Goal: Task Accomplishment & Management: Use online tool/utility

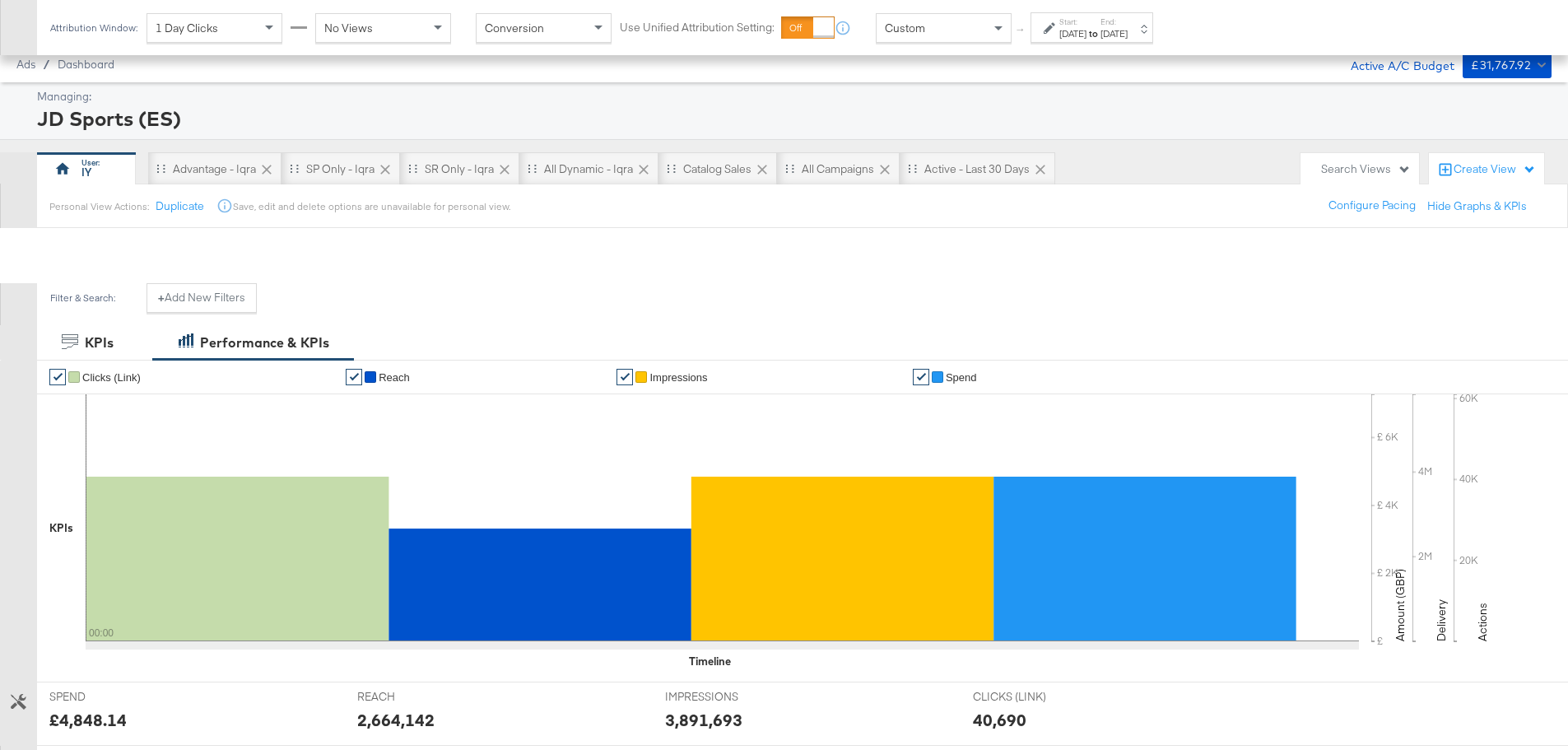
scroll to position [514, 0]
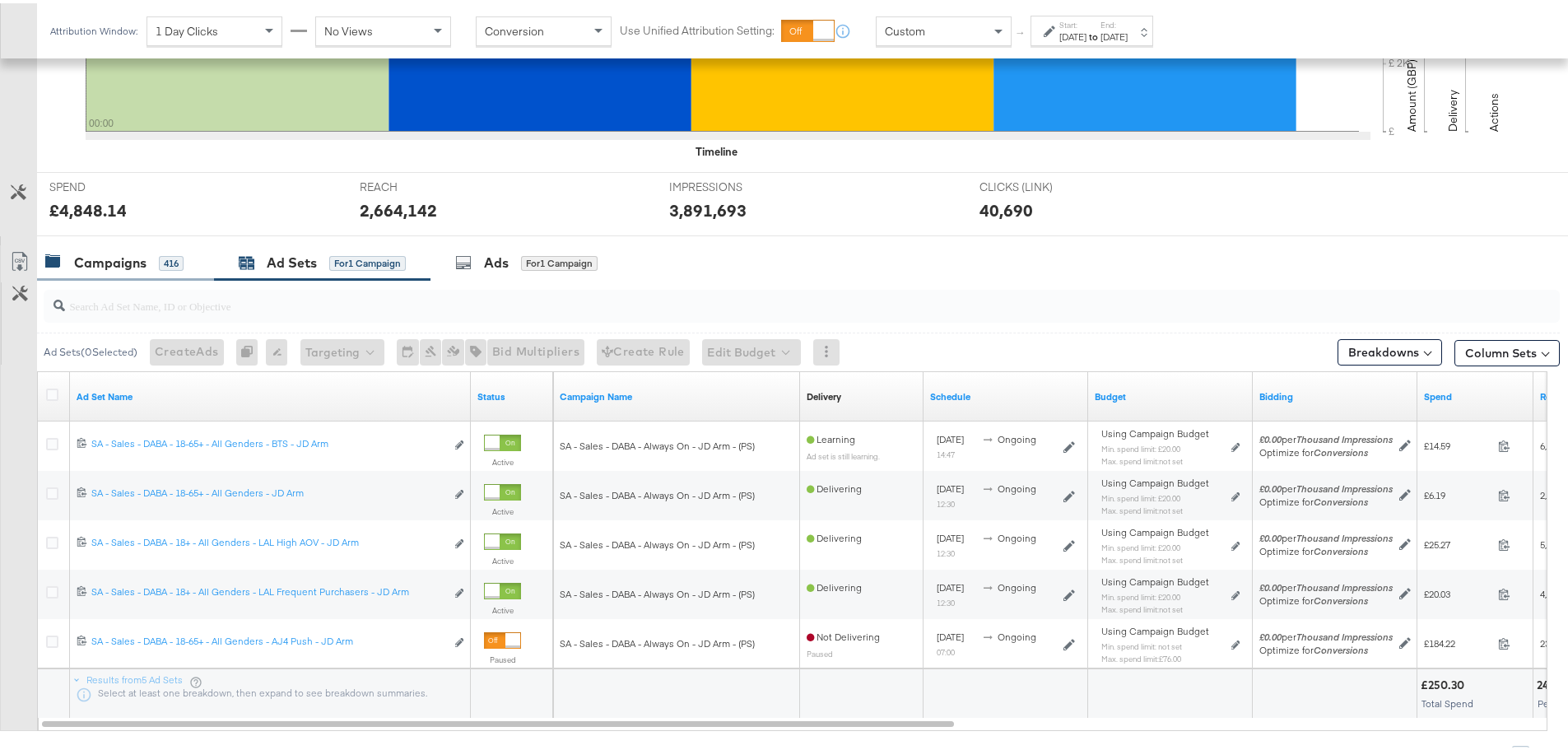
click at [109, 256] on div "Campaigns" at bounding box center [110, 260] width 73 height 19
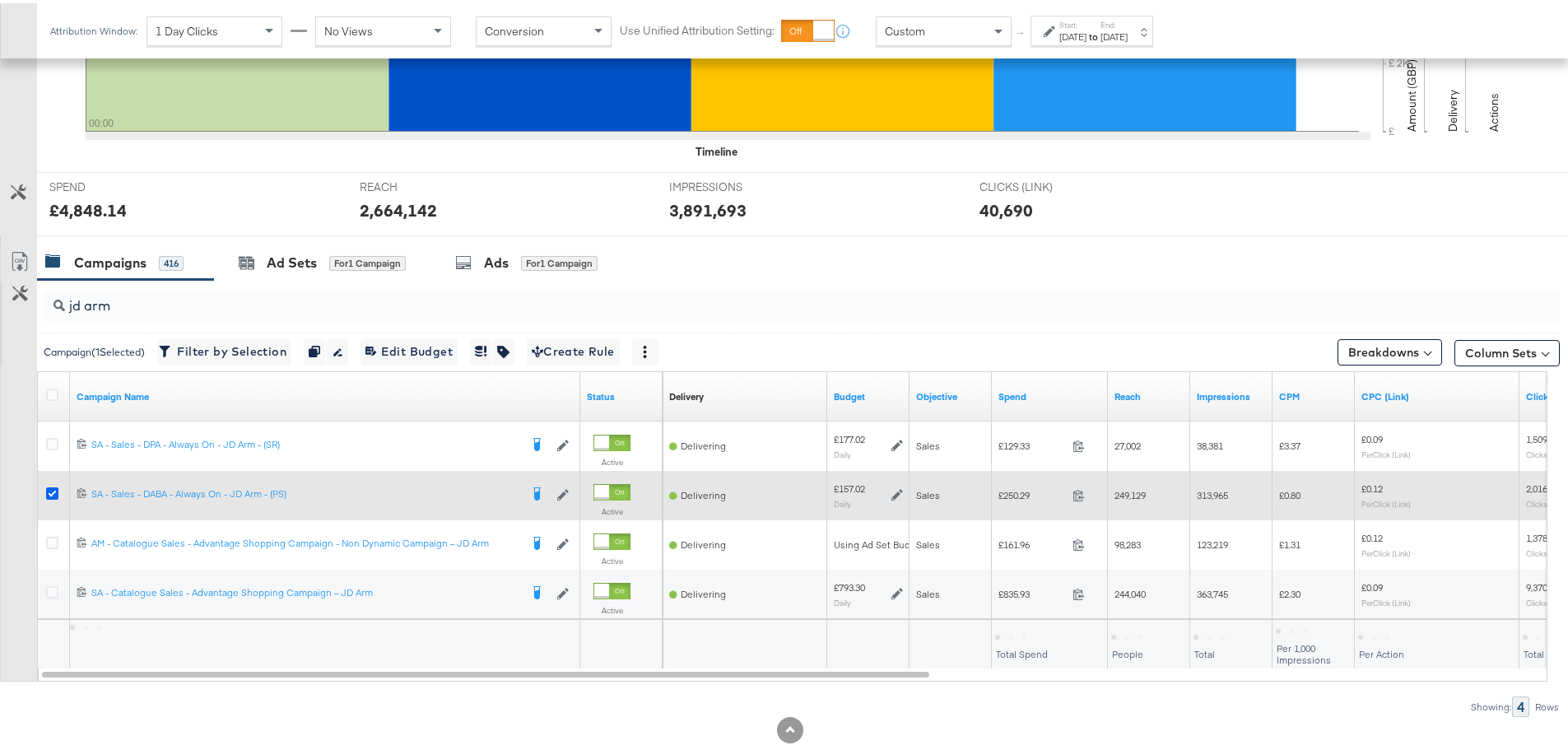
click at [50, 491] on icon at bounding box center [52, 490] width 13 height 13
click at [0, 0] on input "checkbox" at bounding box center [0, 0] width 0 height 0
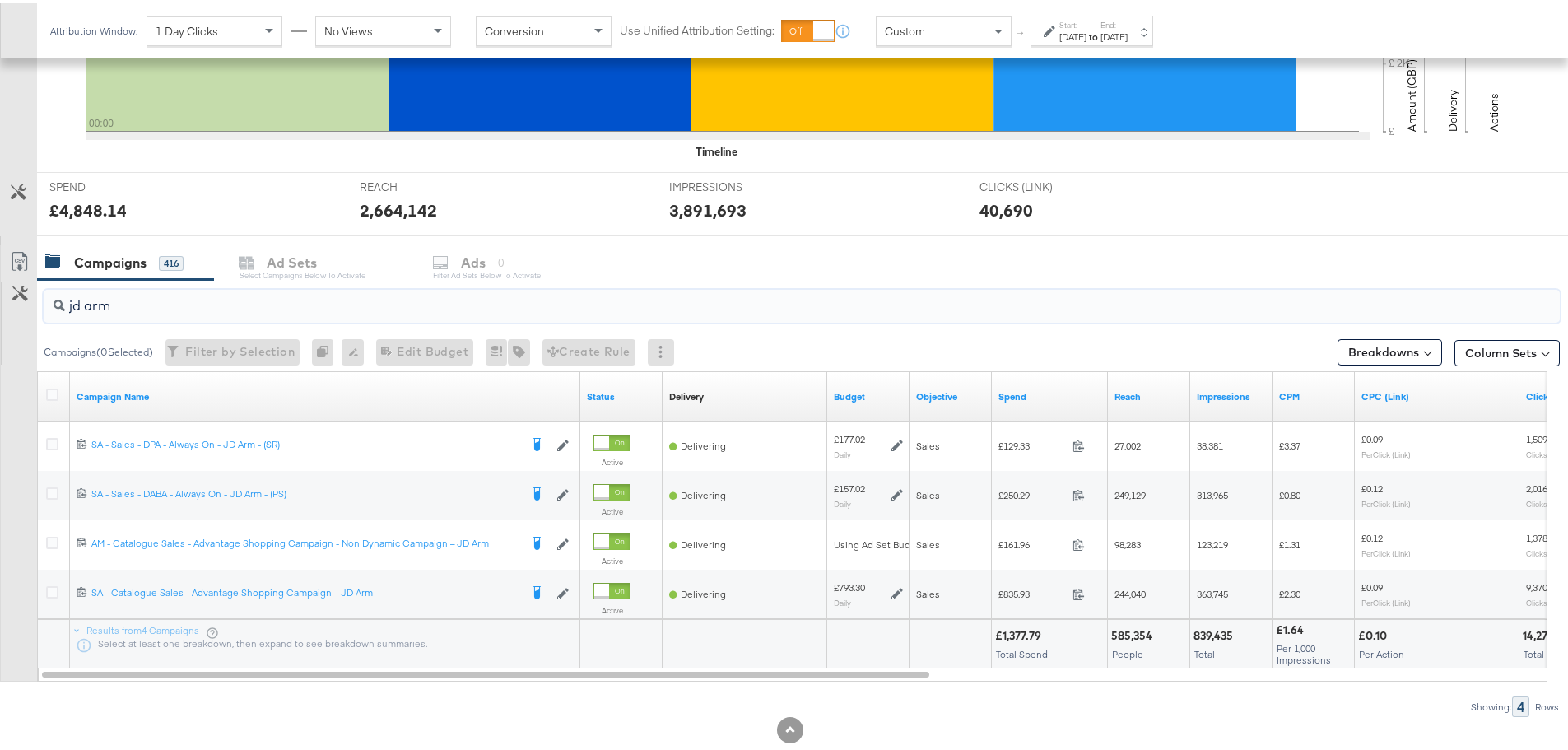
drag, startPoint x: 129, startPoint y: 297, endPoint x: 15, endPoint y: 310, distance: 114.7
click at [15, 310] on div "jd arm Campaigns ( 0 Selected) Filter by Selection Filter 0 campaigns 0 Rename …" at bounding box center [780, 495] width 1560 height 437
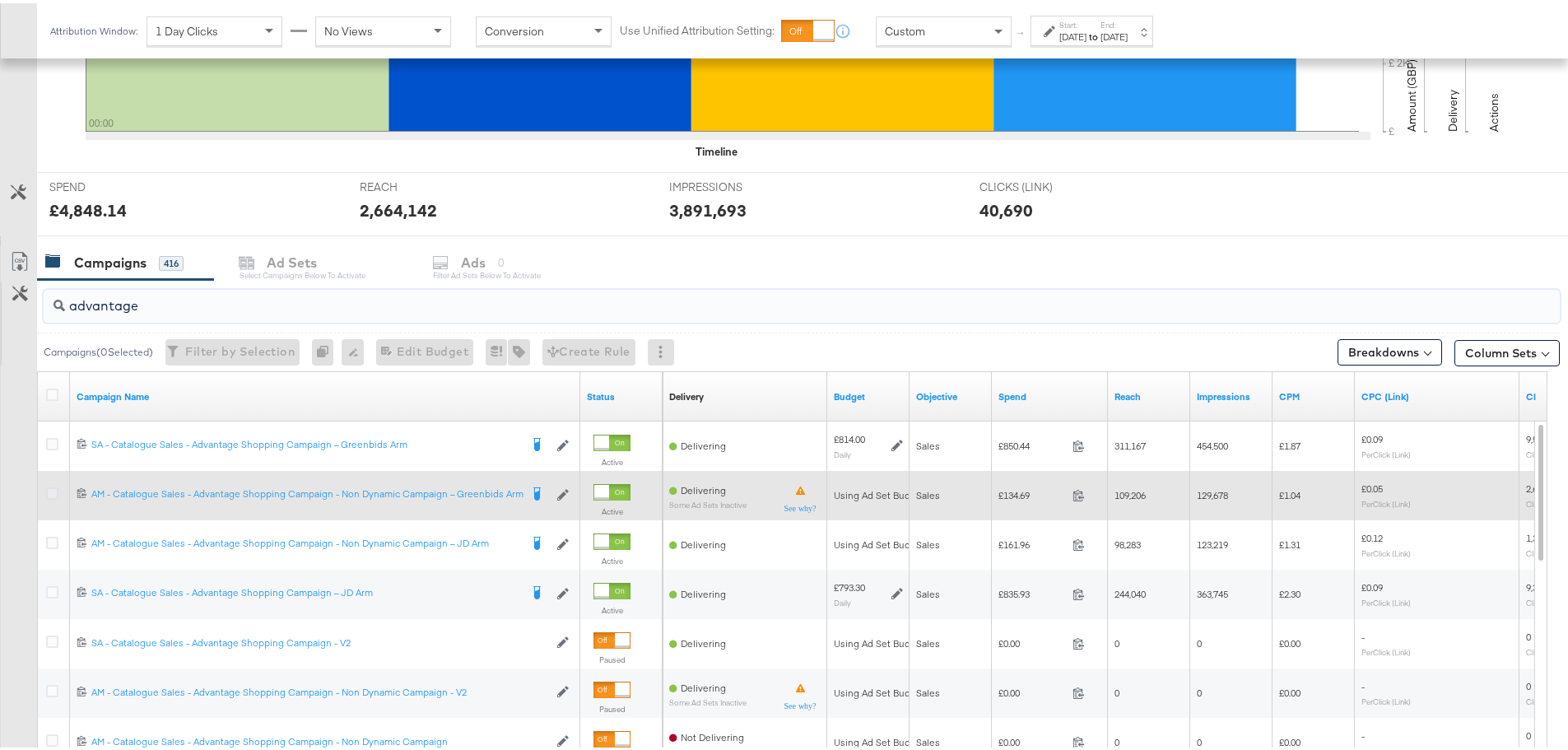
type input "advantage"
click at [46, 491] on icon at bounding box center [52, 490] width 13 height 13
click at [0, 0] on input "checkbox" at bounding box center [0, 0] width 0 height 0
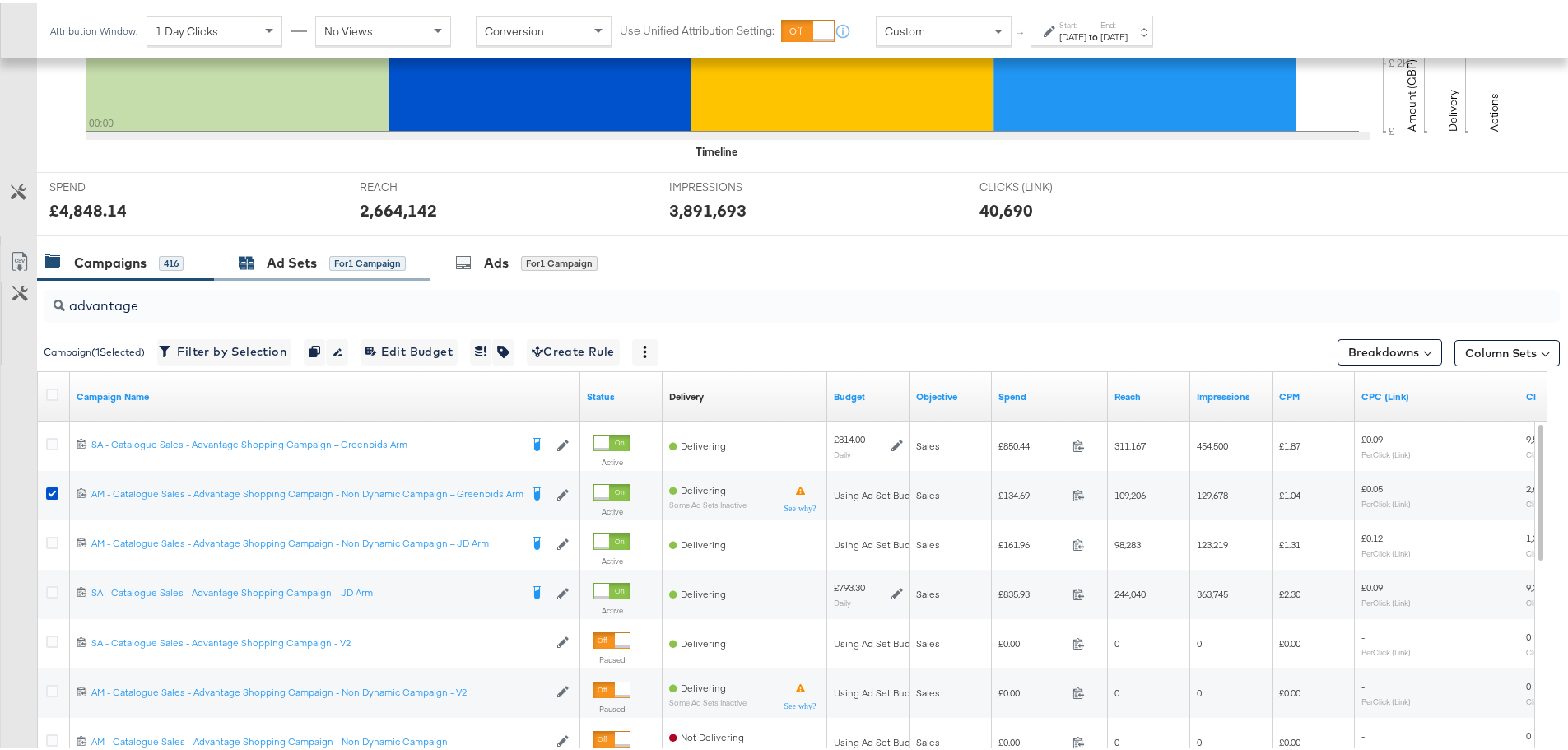
click at [277, 250] on div "Ad Sets" at bounding box center [292, 260] width 50 height 19
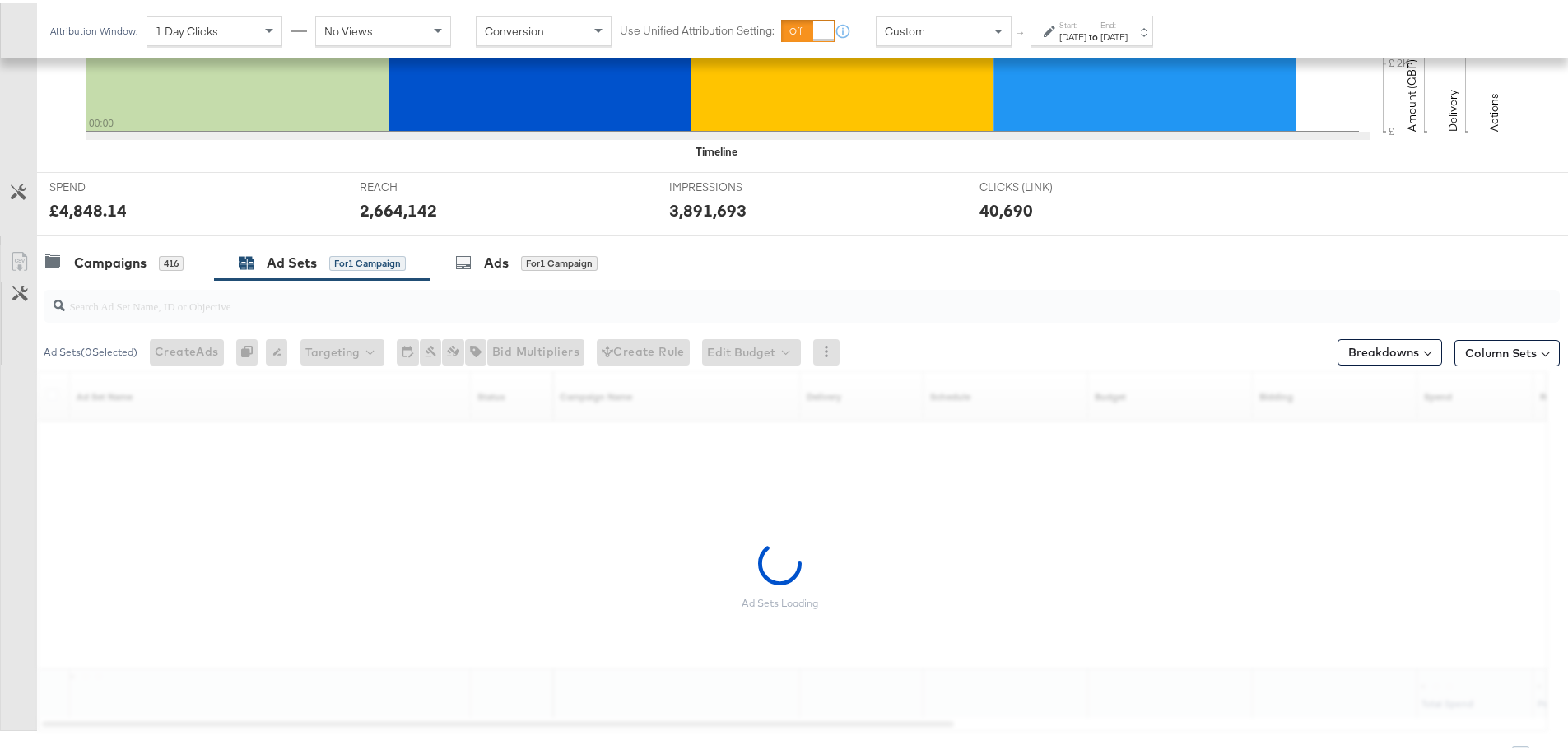
scroll to position [451, 0]
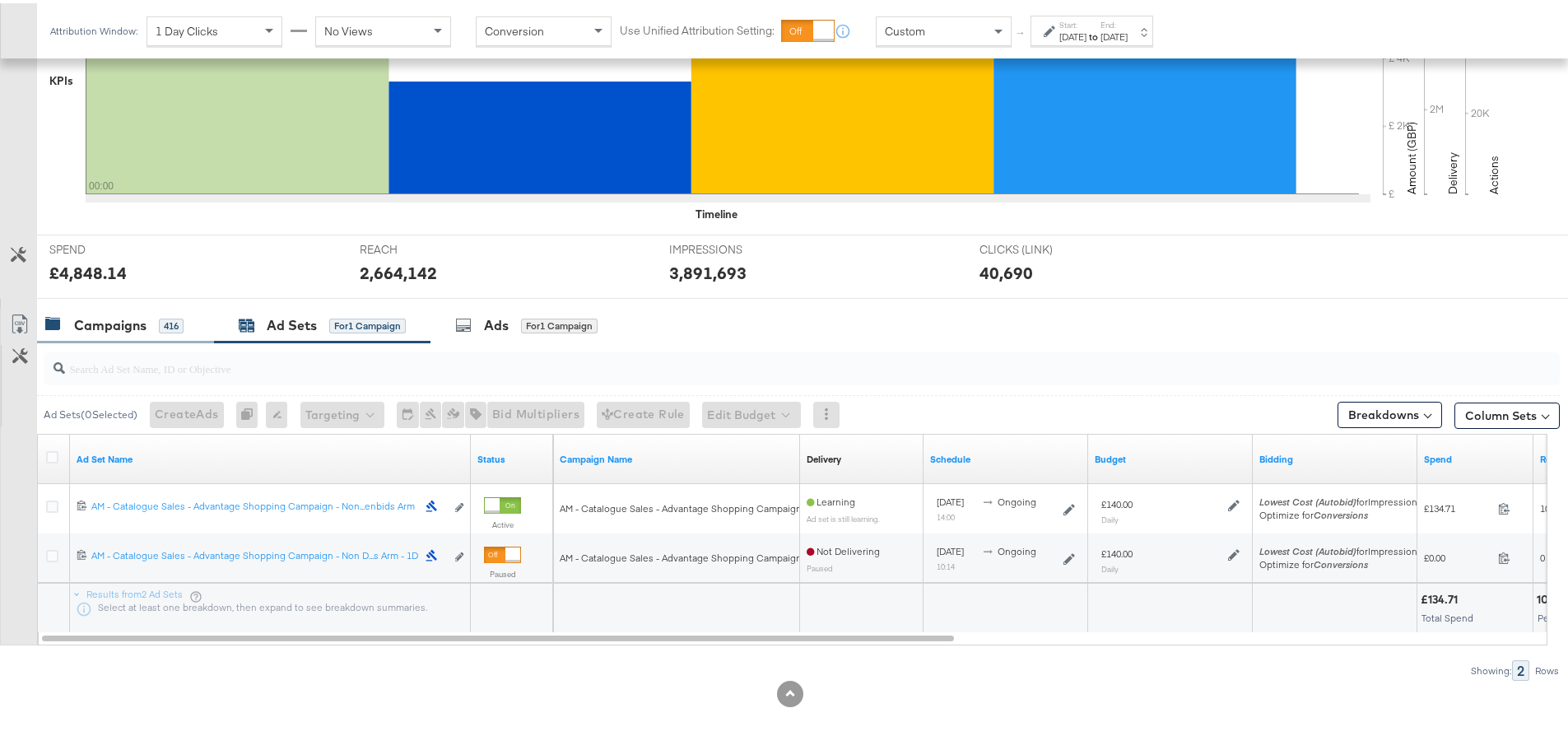
click at [106, 318] on div "Campaigns" at bounding box center [110, 323] width 73 height 19
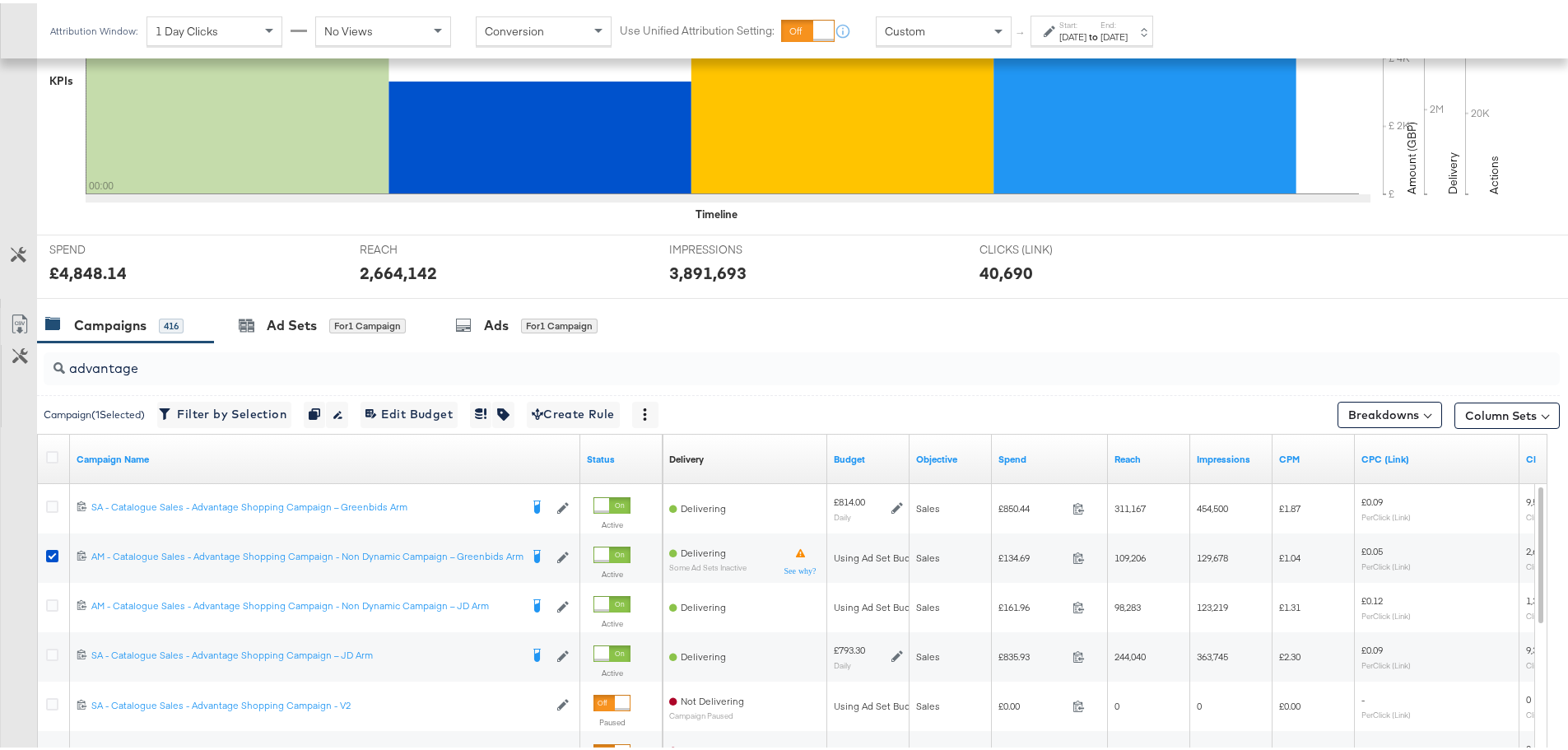
scroll to position [514, 0]
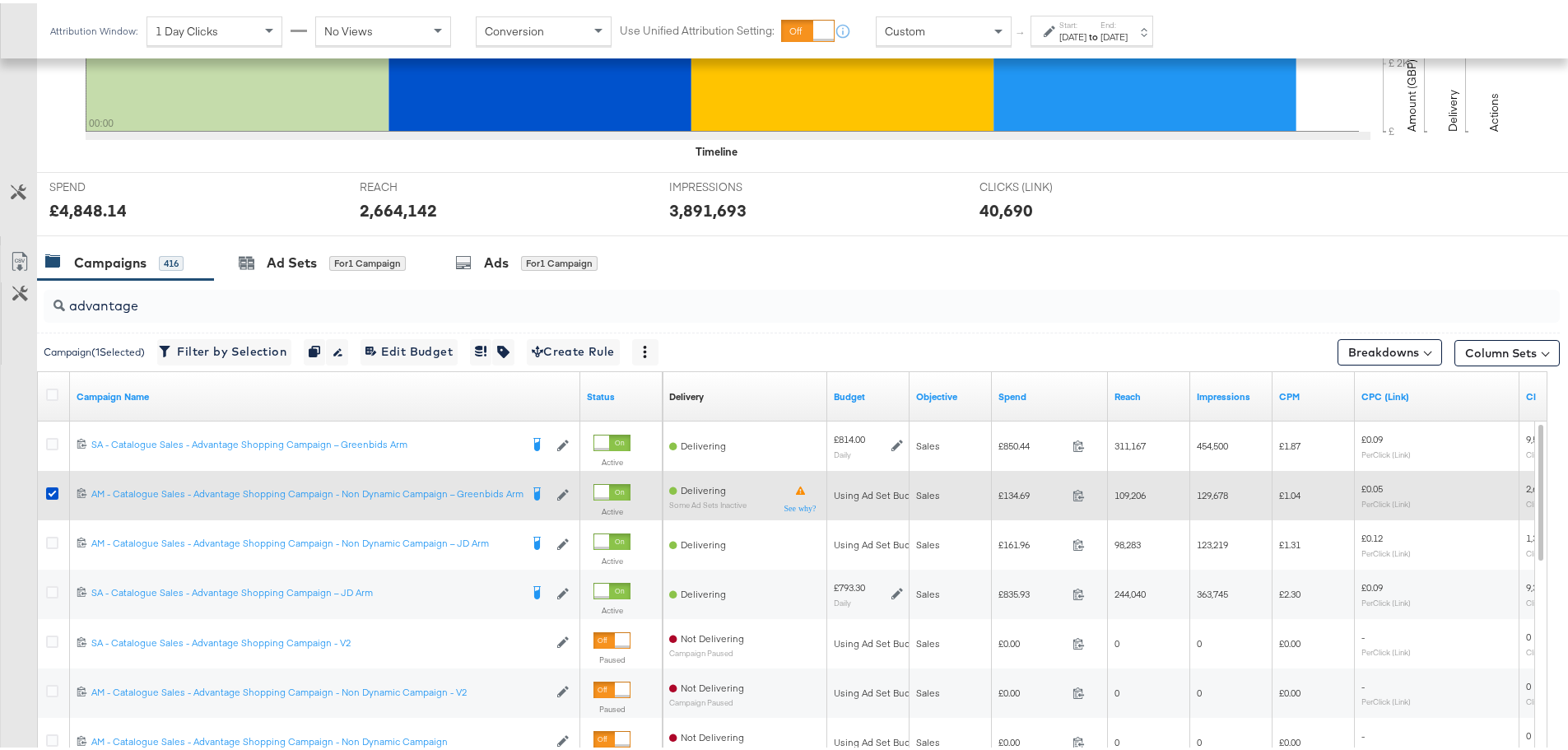
drag, startPoint x: 55, startPoint y: 491, endPoint x: 53, endPoint y: 503, distance: 12.2
click at [55, 491] on icon at bounding box center [52, 490] width 13 height 13
click at [0, 0] on input "checkbox" at bounding box center [0, 0] width 0 height 0
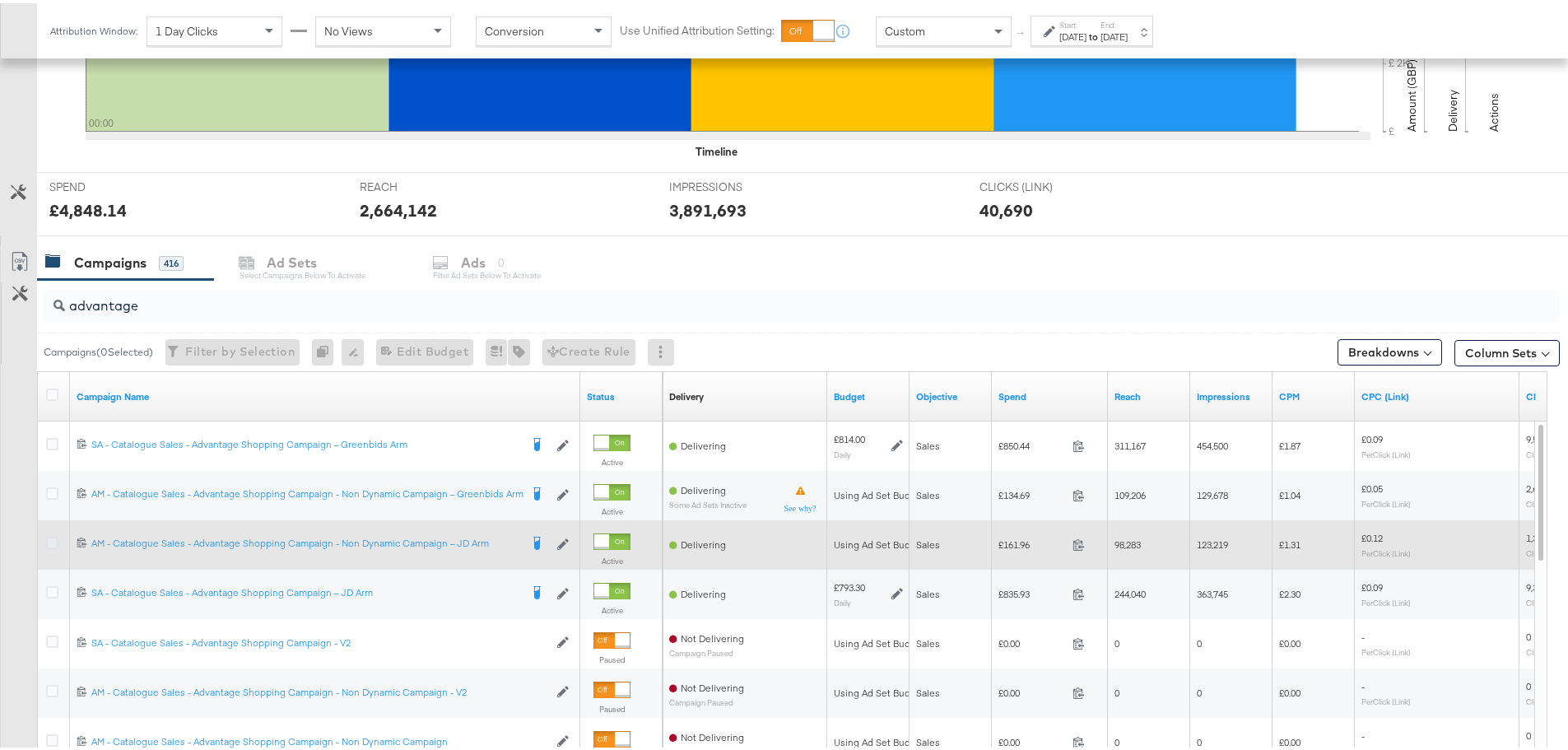
click at [47, 534] on icon at bounding box center [52, 540] width 13 height 13
click at [0, 0] on input "checkbox" at bounding box center [0, 0] width 0 height 0
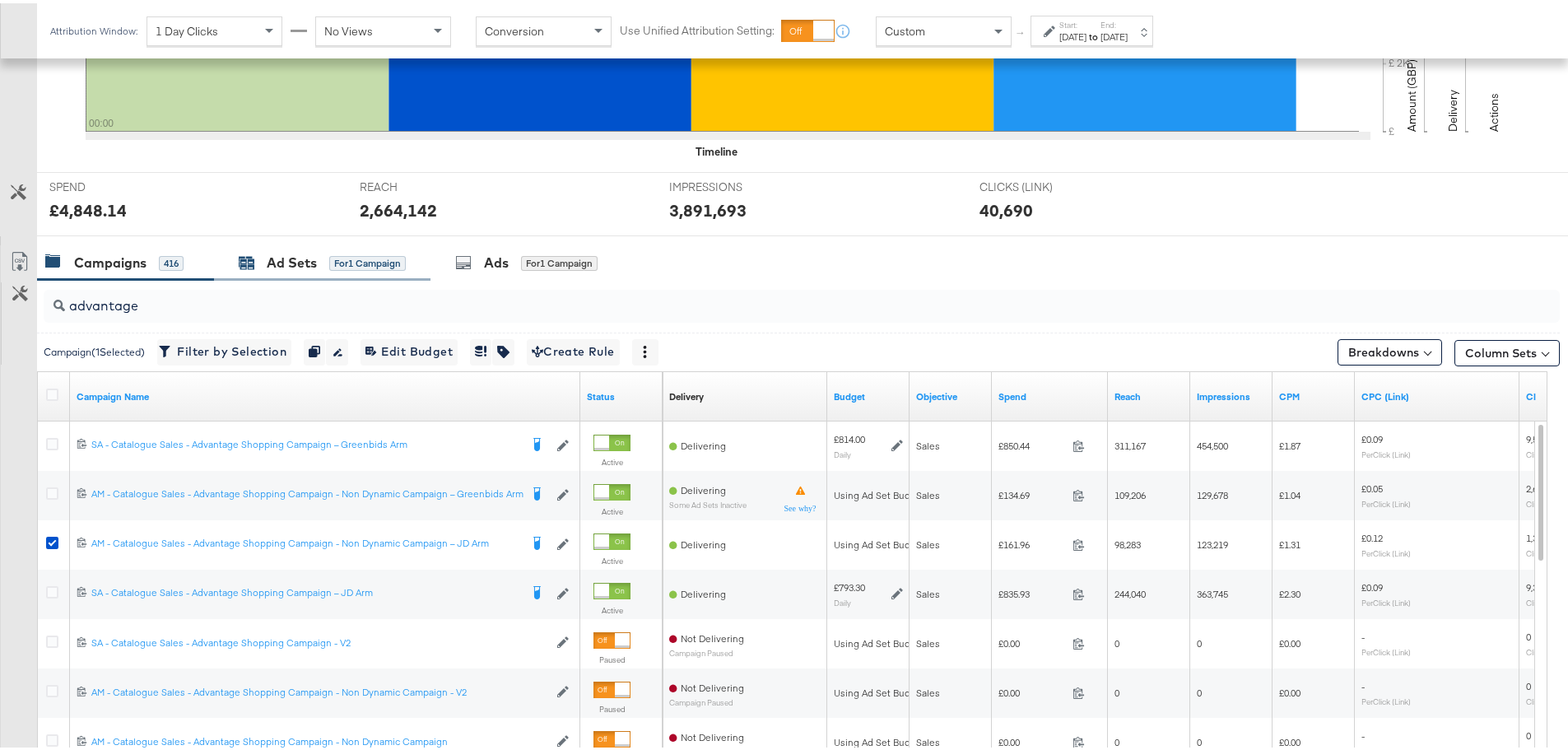
click at [285, 256] on div "Ad Sets" at bounding box center [292, 260] width 50 height 19
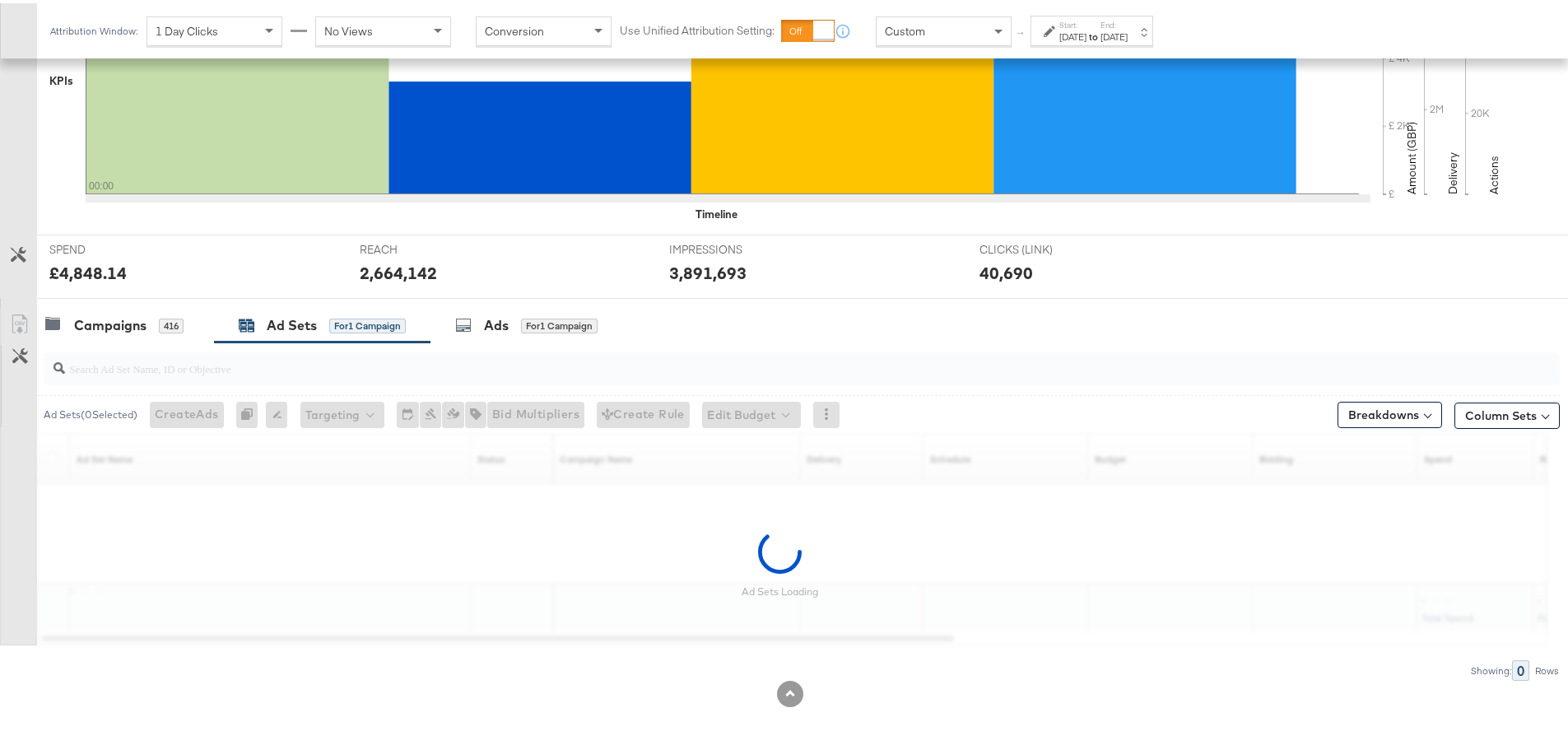
scroll to position [401, 0]
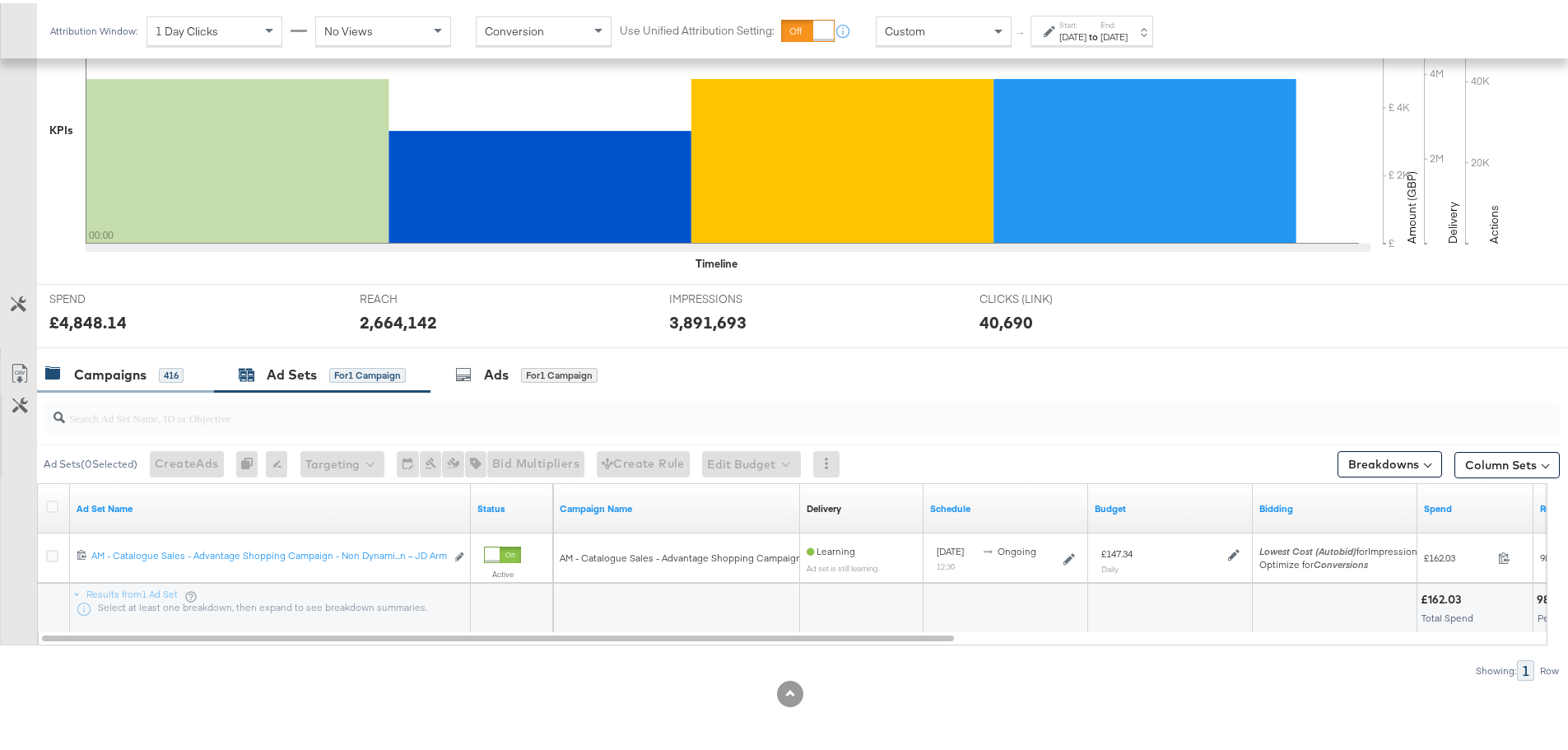
click at [108, 380] on div "Campaigns" at bounding box center [110, 372] width 73 height 19
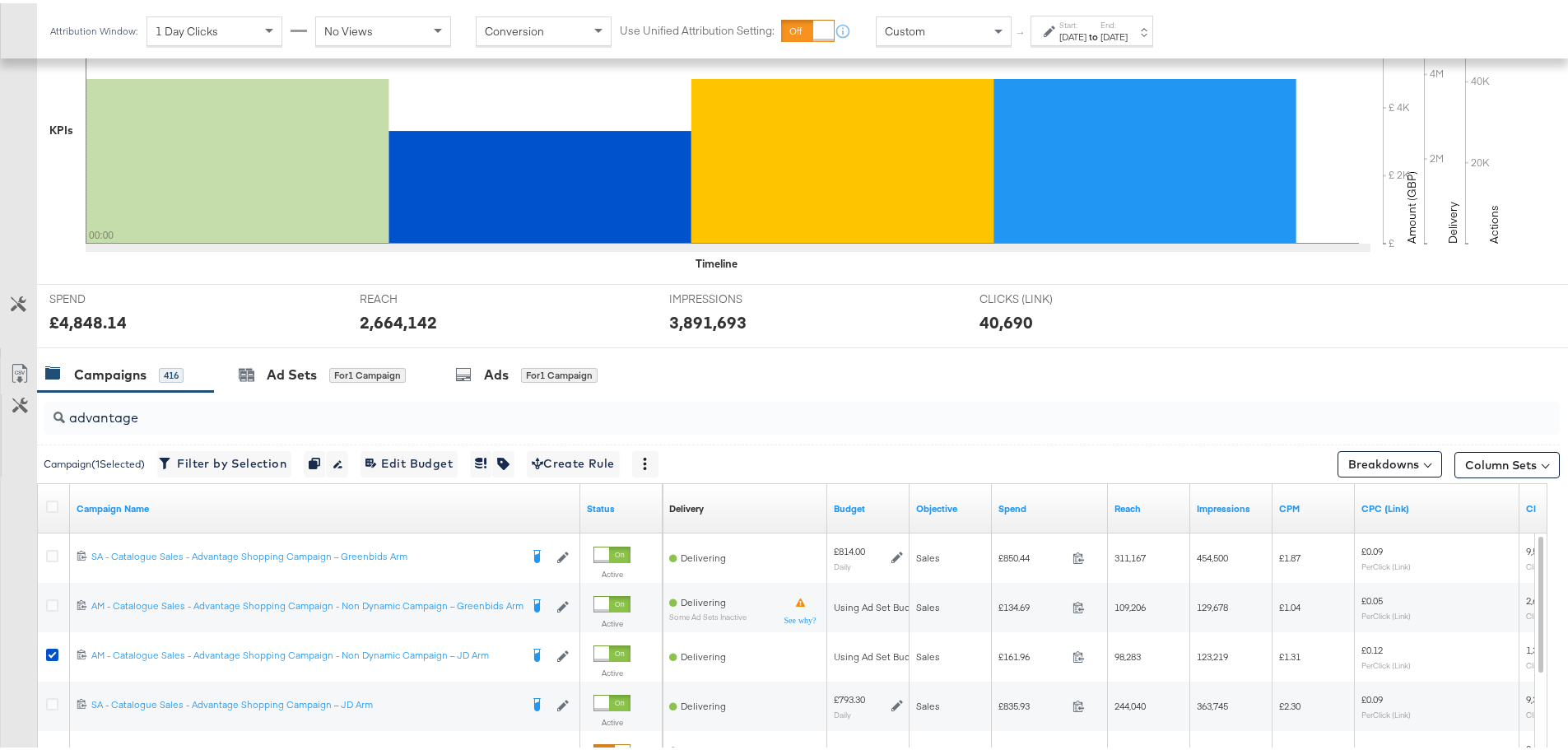
scroll to position [514, 0]
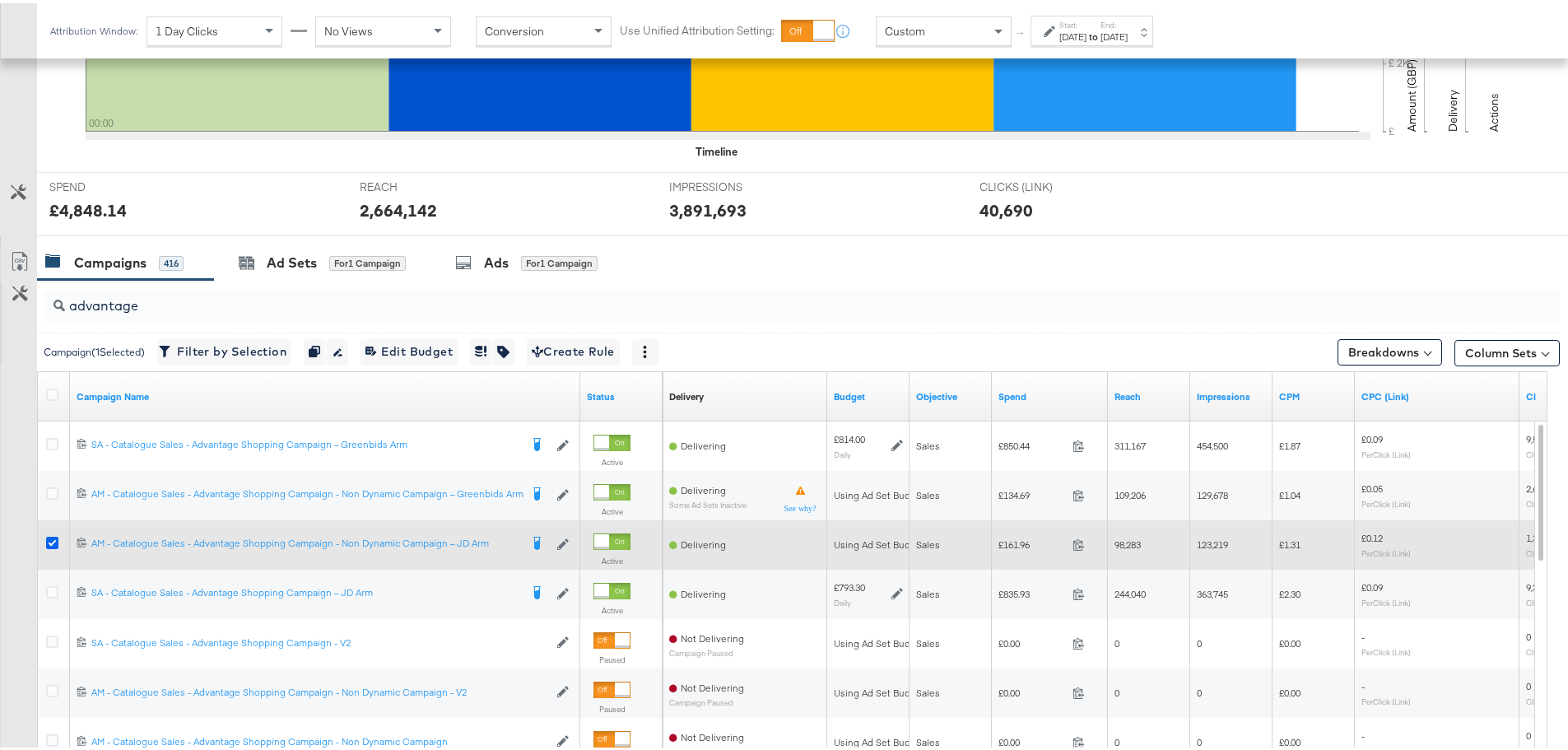
click at [47, 540] on icon at bounding box center [52, 540] width 13 height 13
click at [0, 0] on input "checkbox" at bounding box center [0, 0] width 0 height 0
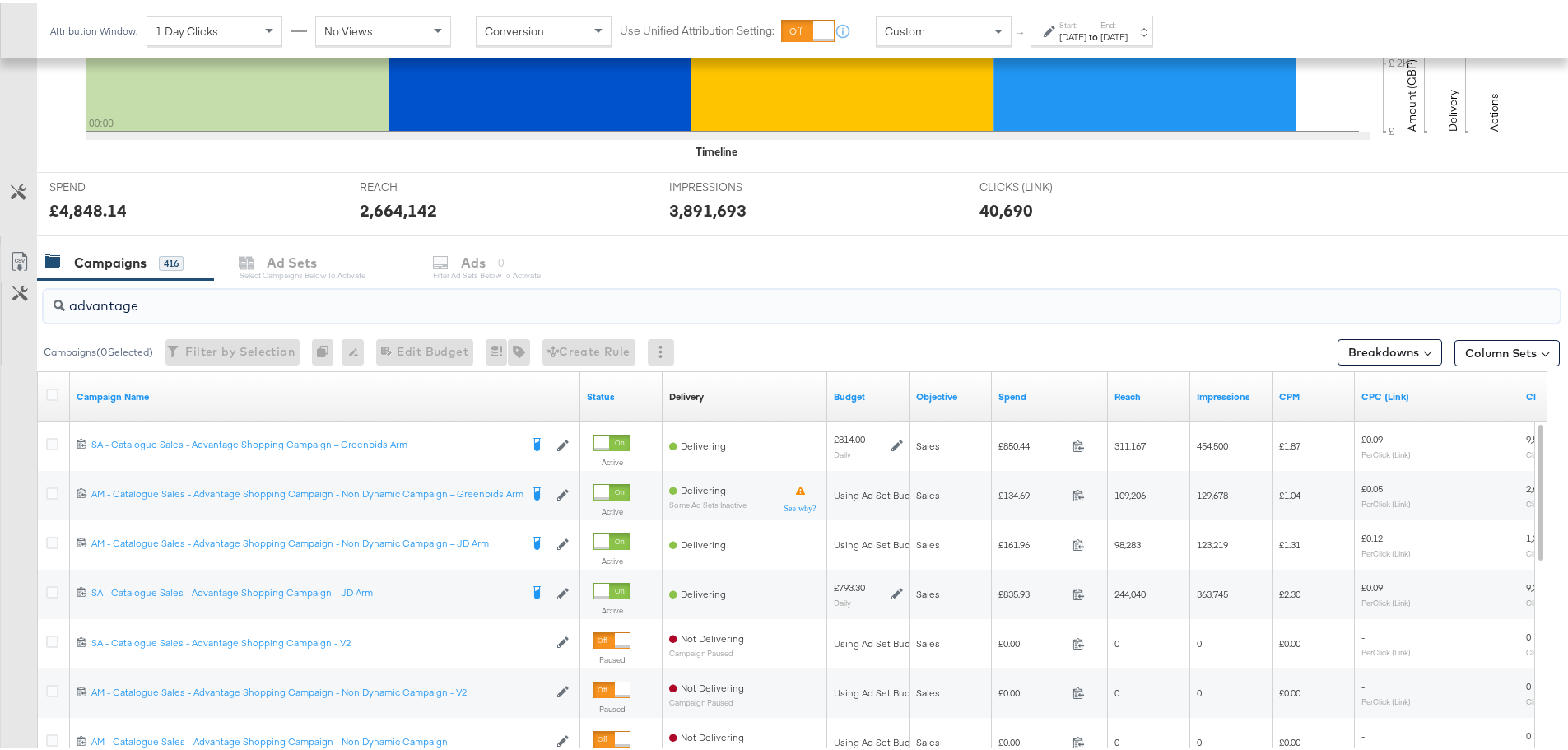
drag, startPoint x: 157, startPoint y: 306, endPoint x: -156, endPoint y: 277, distance: 314.3
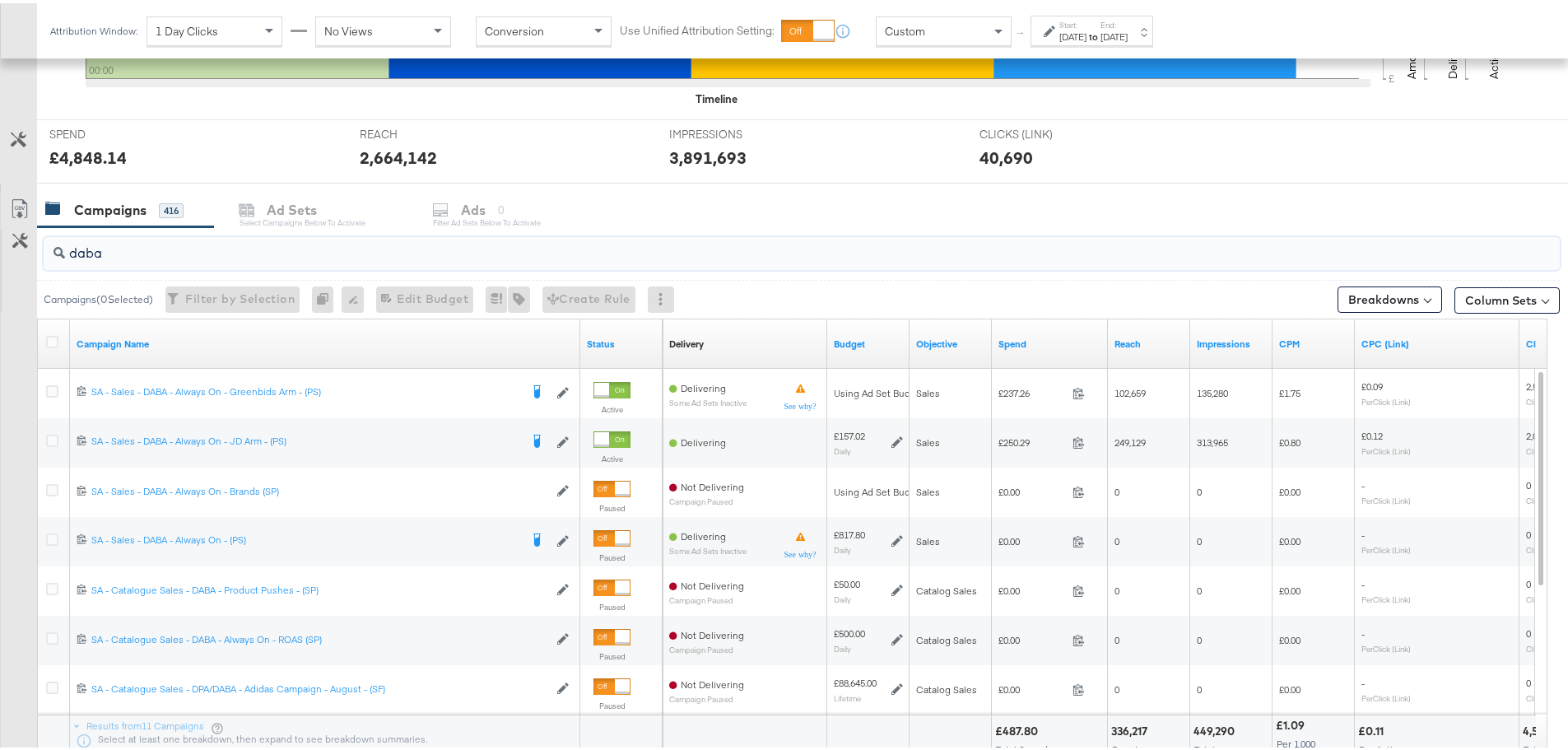
scroll to position [596, 0]
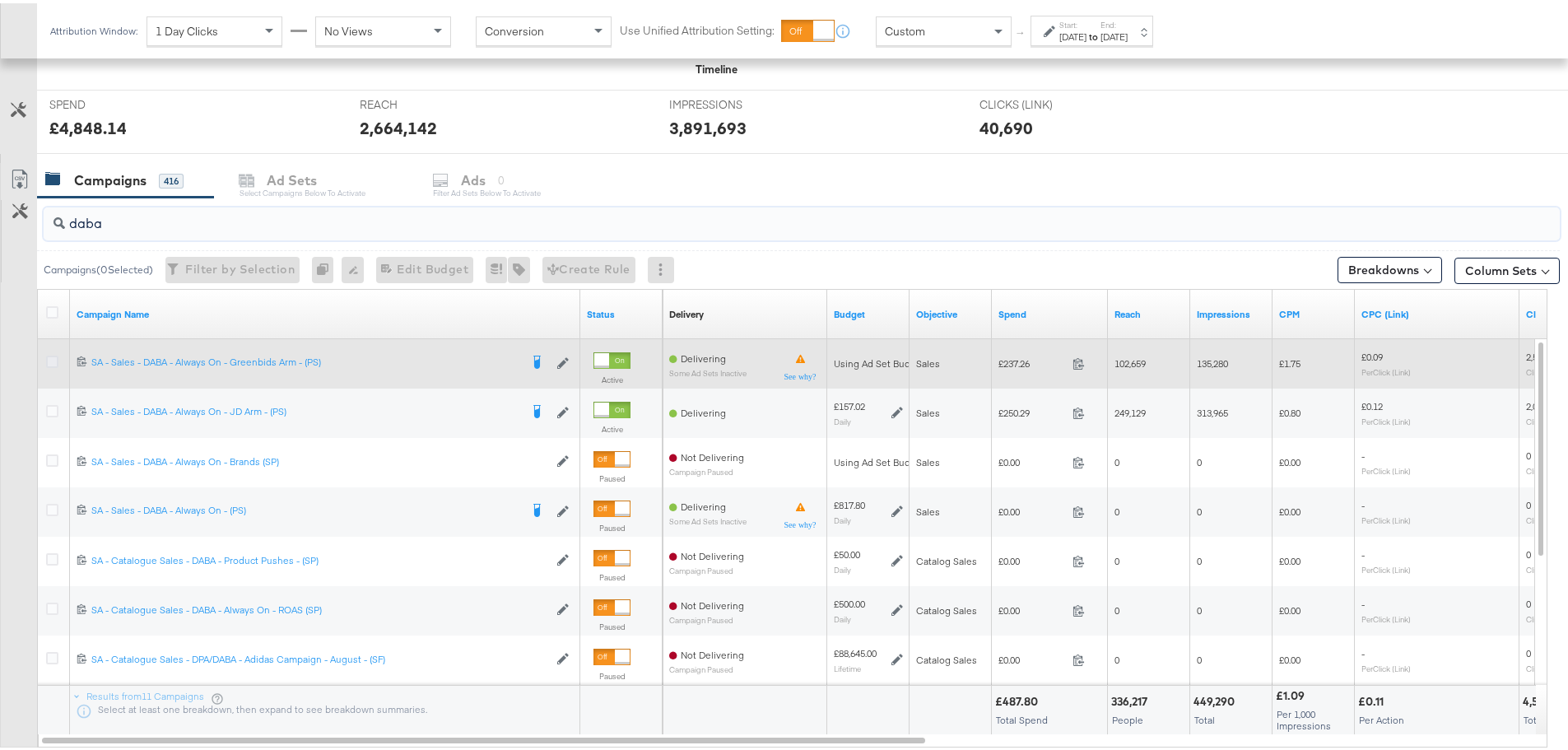
type input "daba"
click at [46, 359] on icon at bounding box center [52, 359] width 13 height 13
click at [0, 0] on input "checkbox" at bounding box center [0, 0] width 0 height 0
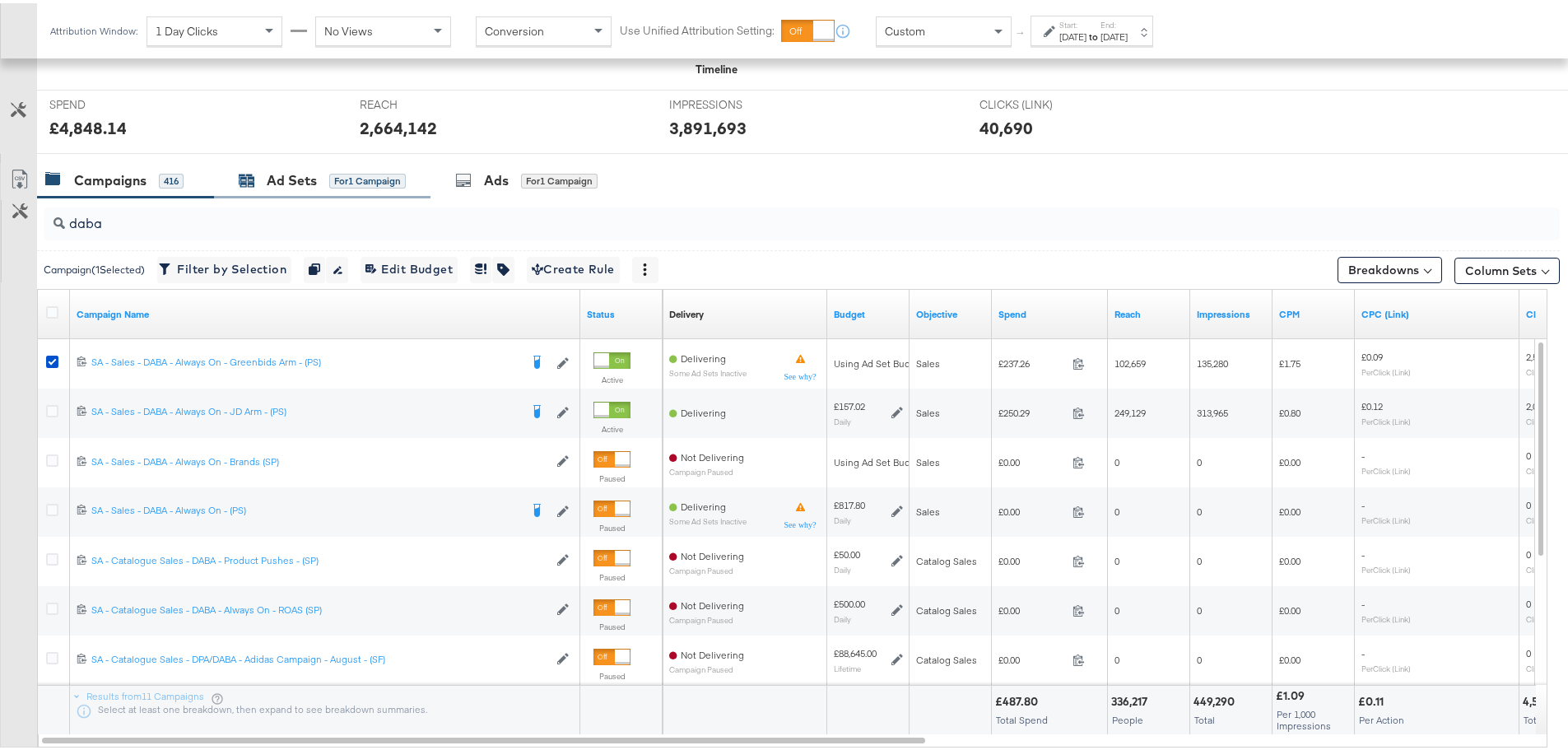
click at [288, 170] on div "Ad Sets" at bounding box center [292, 177] width 50 height 19
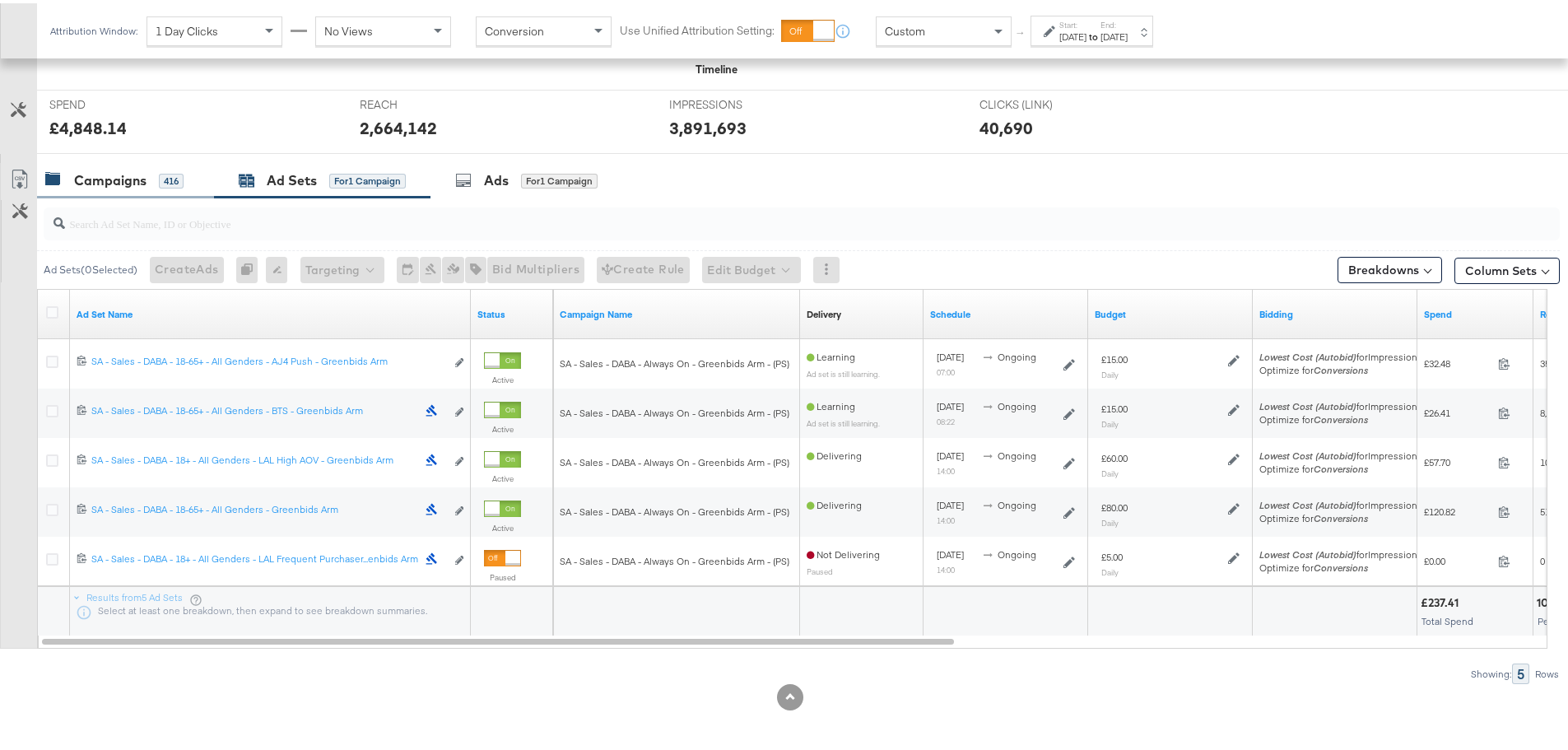
click at [98, 178] on div "Campaigns" at bounding box center [110, 177] width 73 height 19
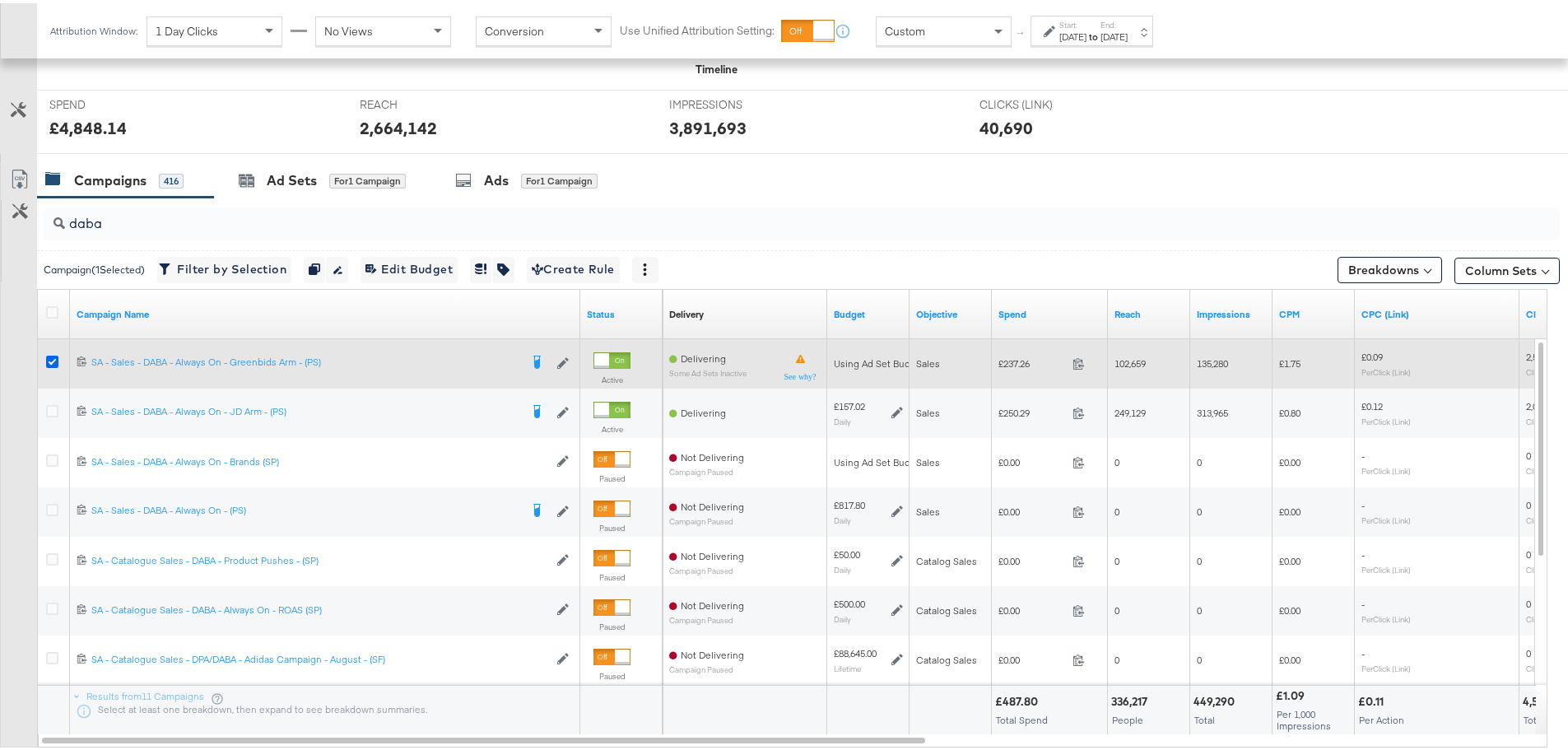
click at [46, 354] on icon at bounding box center [52, 359] width 13 height 13
click at [0, 0] on input "checkbox" at bounding box center [0, 0] width 0 height 0
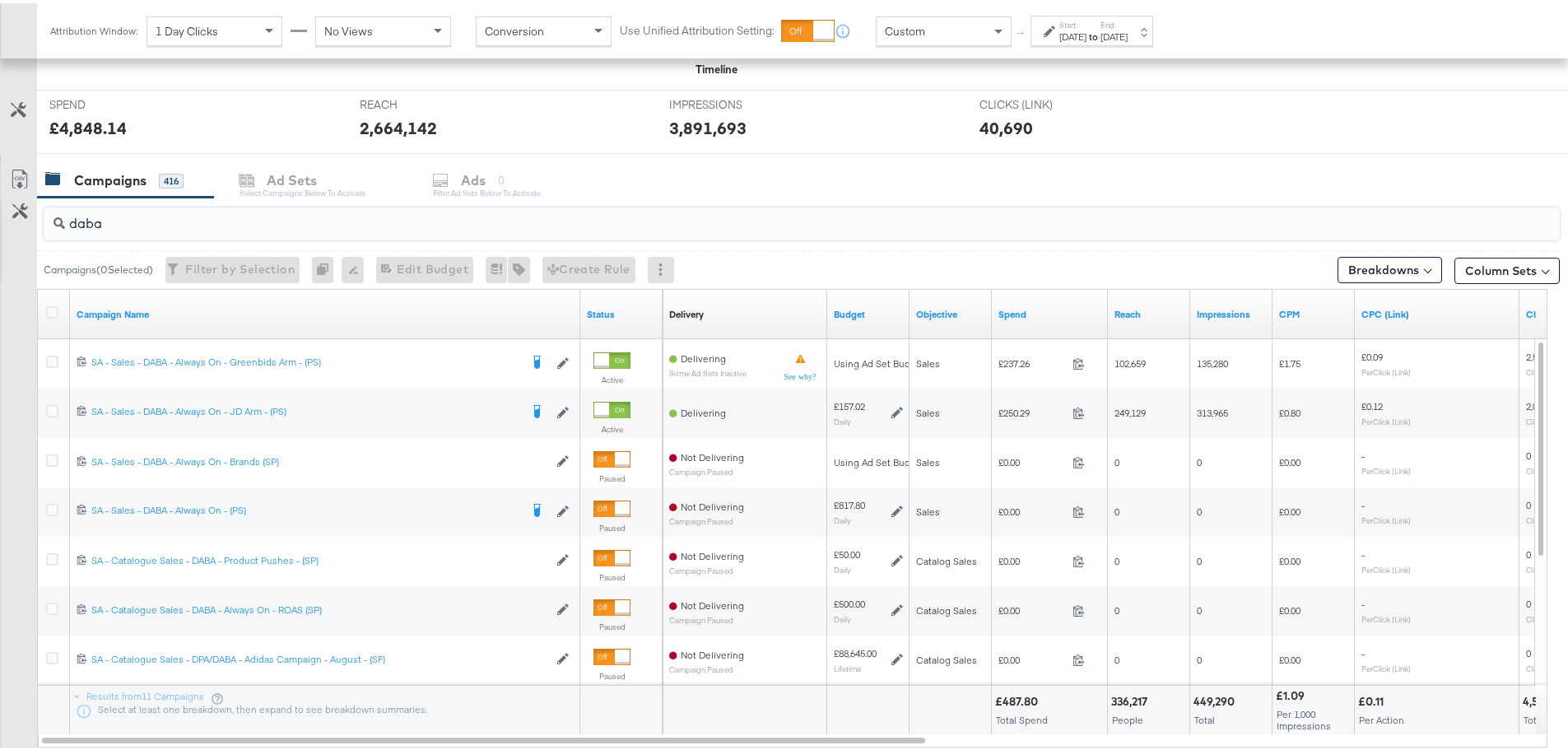
drag, startPoint x: 134, startPoint y: 212, endPoint x: -5, endPoint y: 222, distance: 139.4
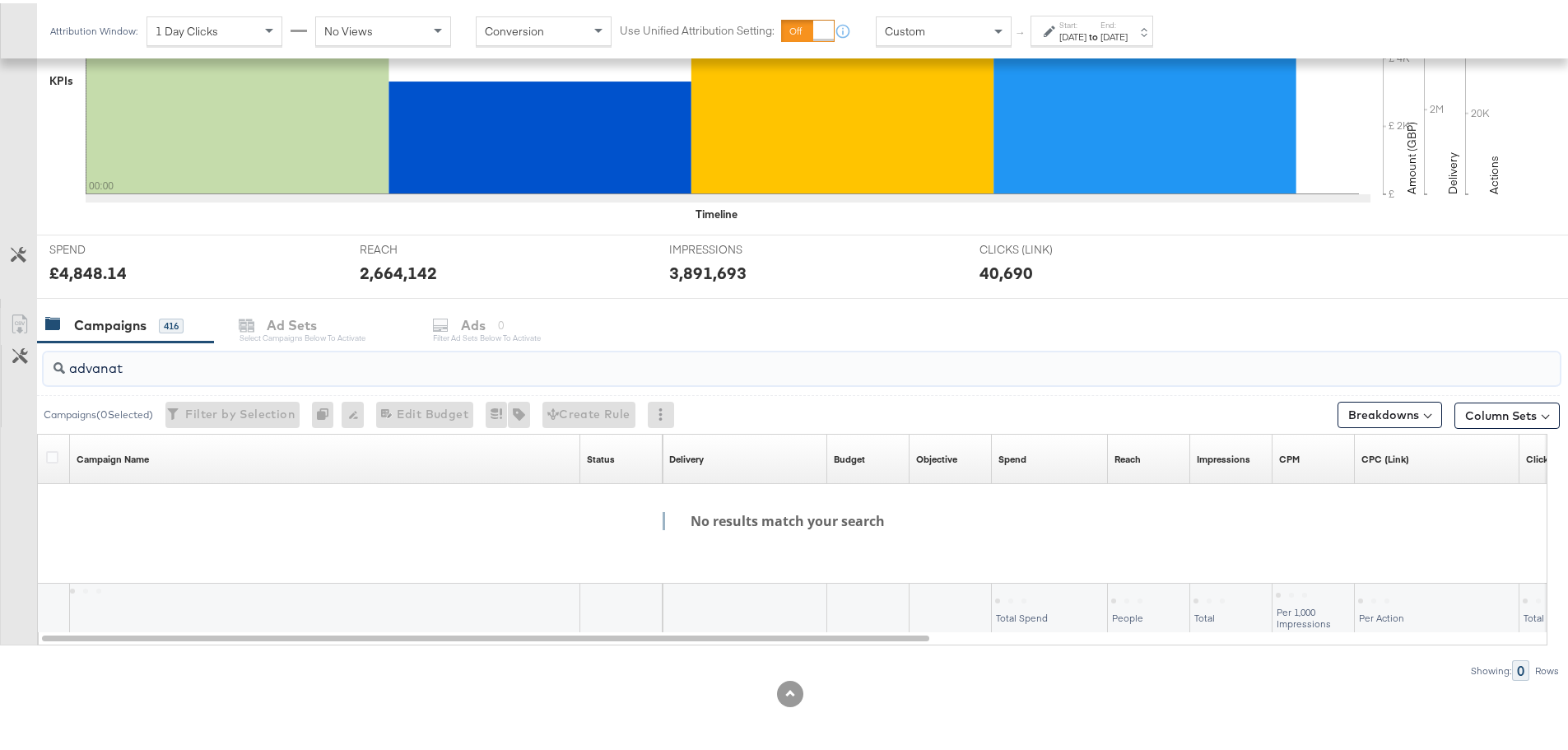
scroll to position [451, 0]
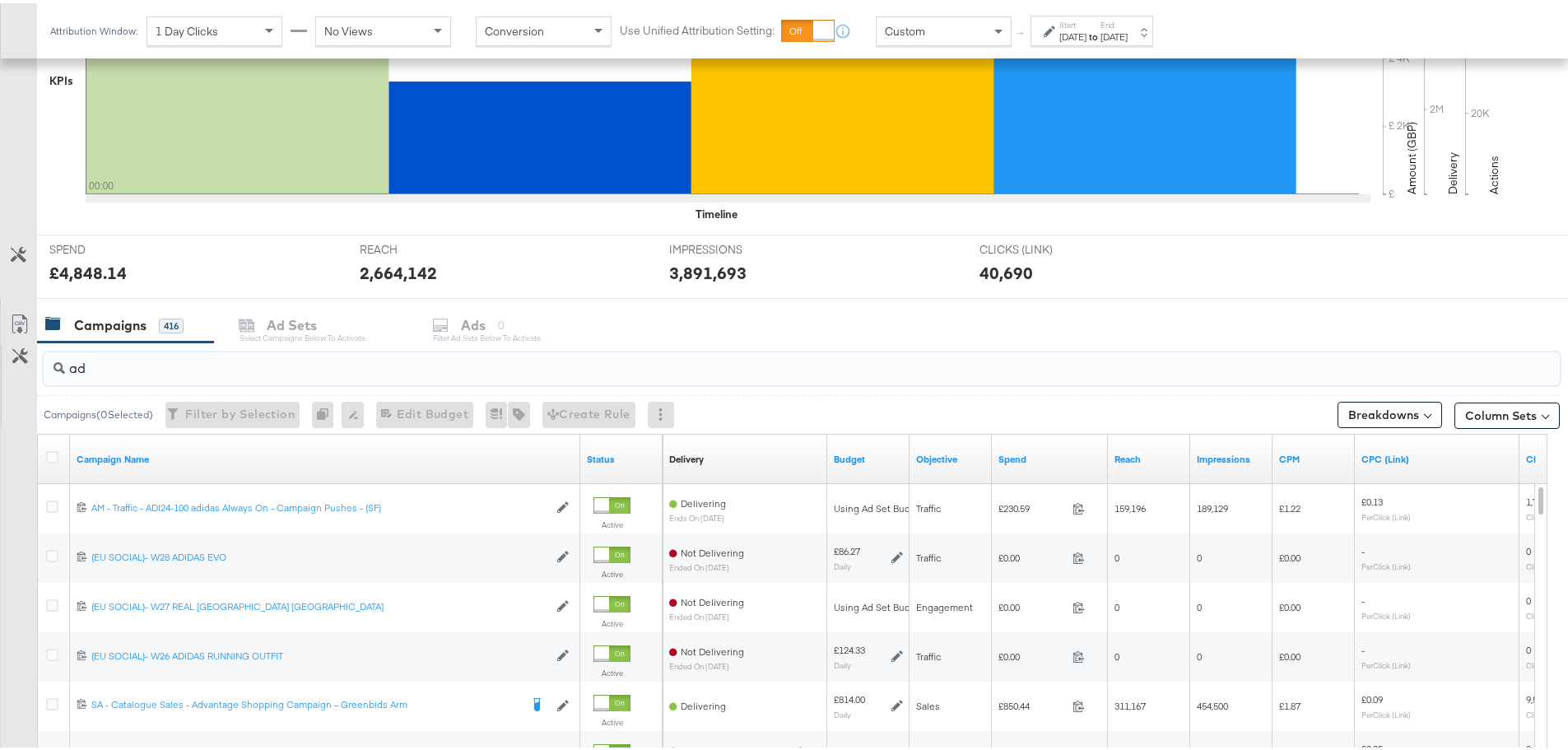
type input "a"
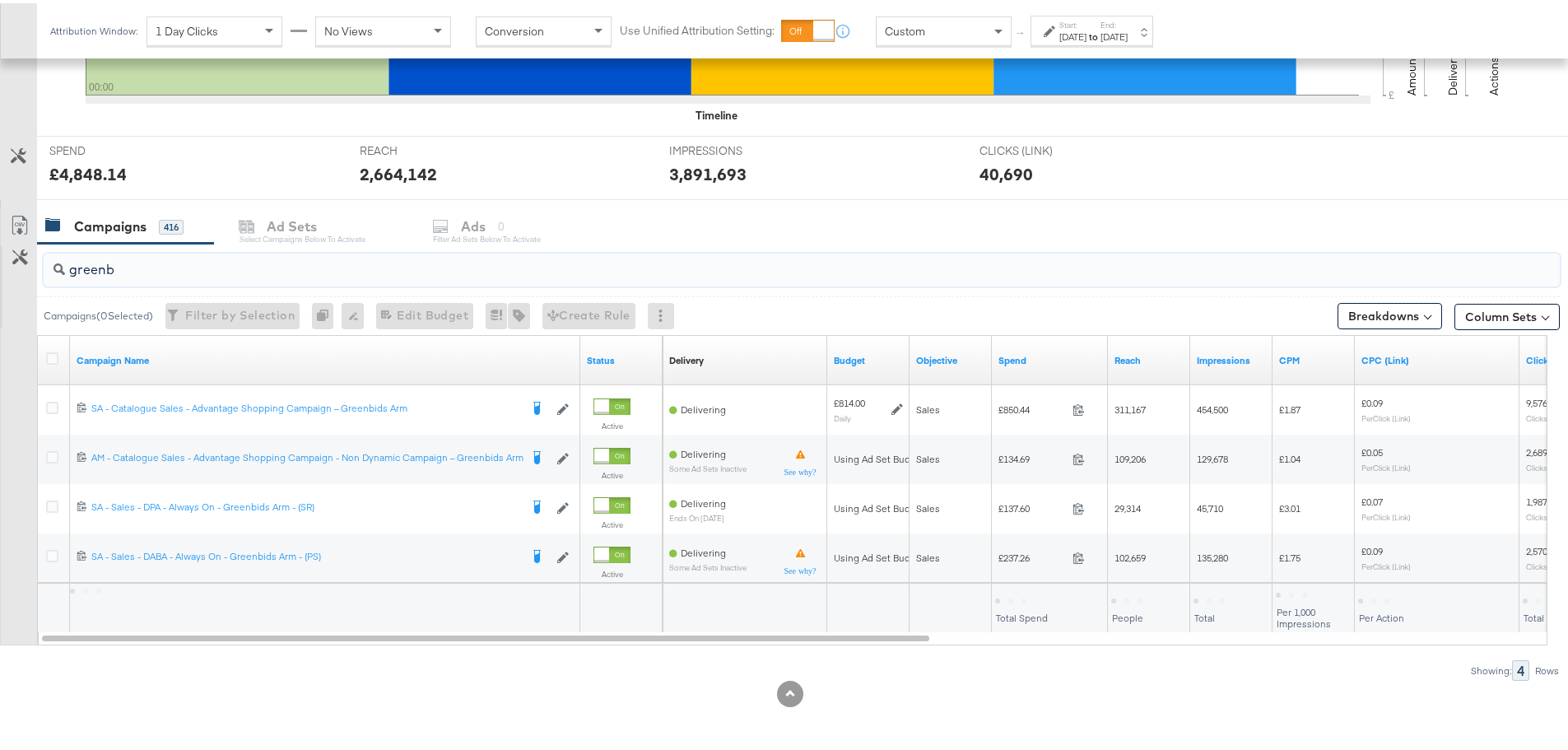
scroll to position [549, 0]
drag, startPoint x: 144, startPoint y: 260, endPoint x: 52, endPoint y: 256, distance: 92.1
click at [52, 256] on div "greenbid" at bounding box center [802, 266] width 1517 height 33
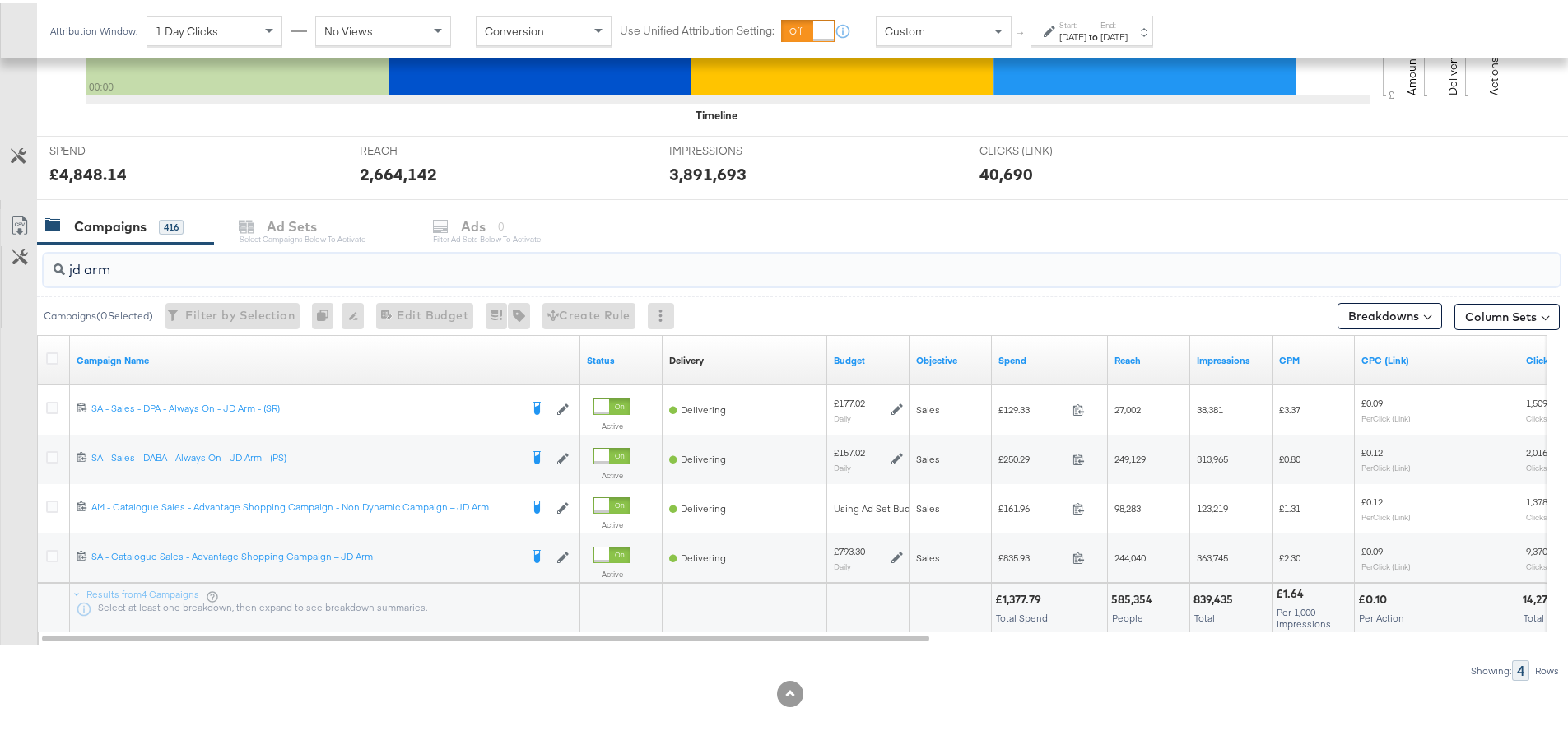
type input "jd arm"
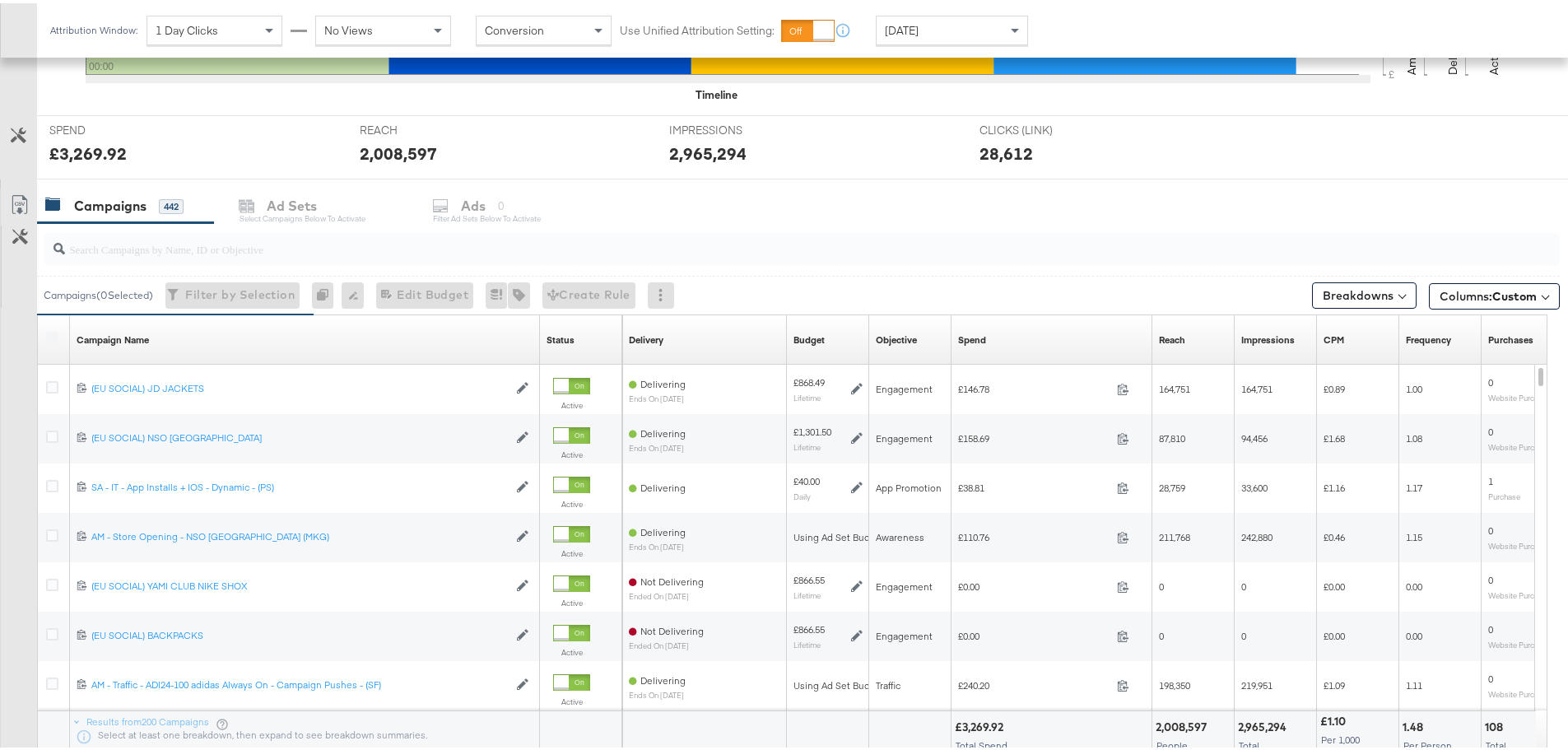
scroll to position [577, 0]
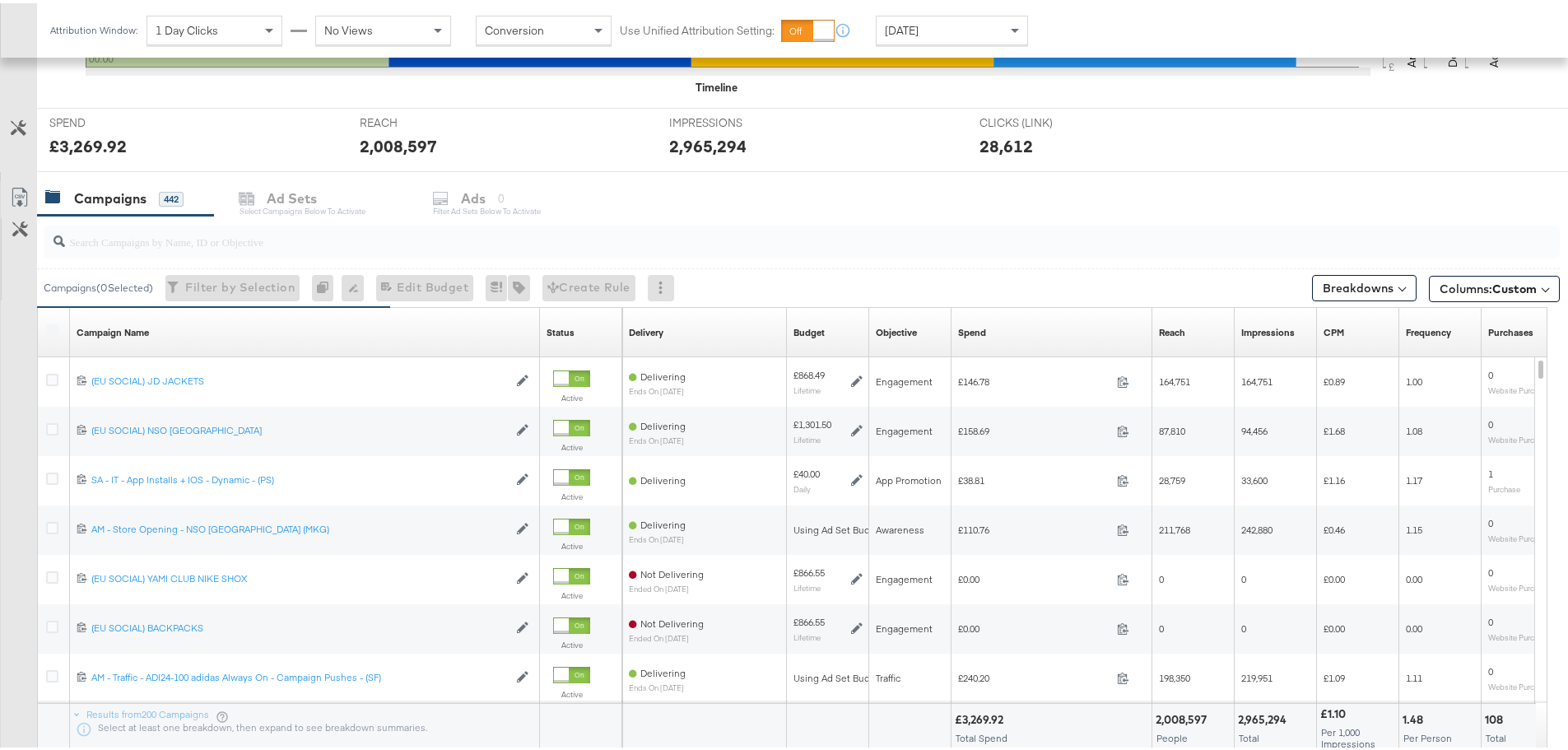
click at [276, 236] on input "search" at bounding box center [743, 232] width 1356 height 32
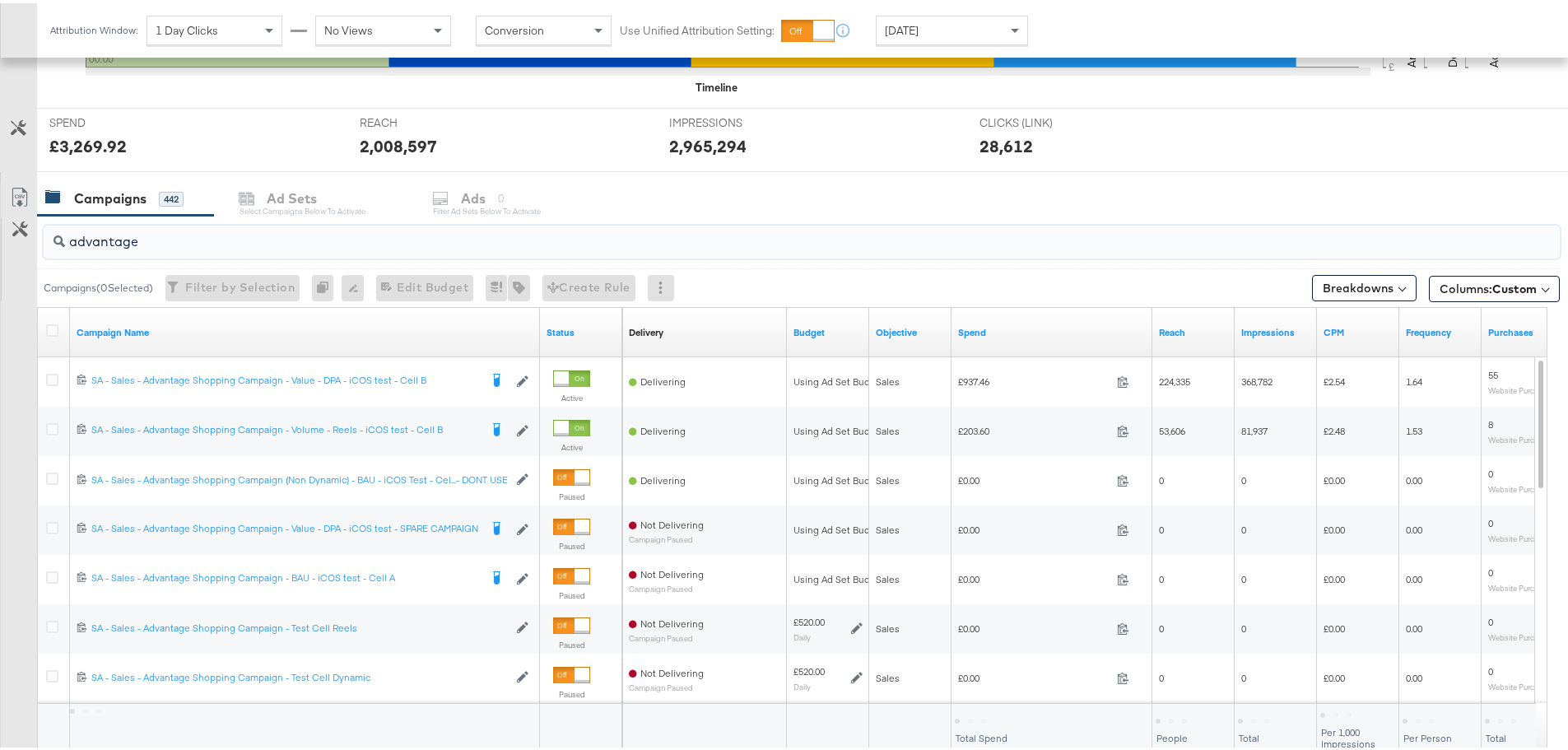
scroll to position [697, 0]
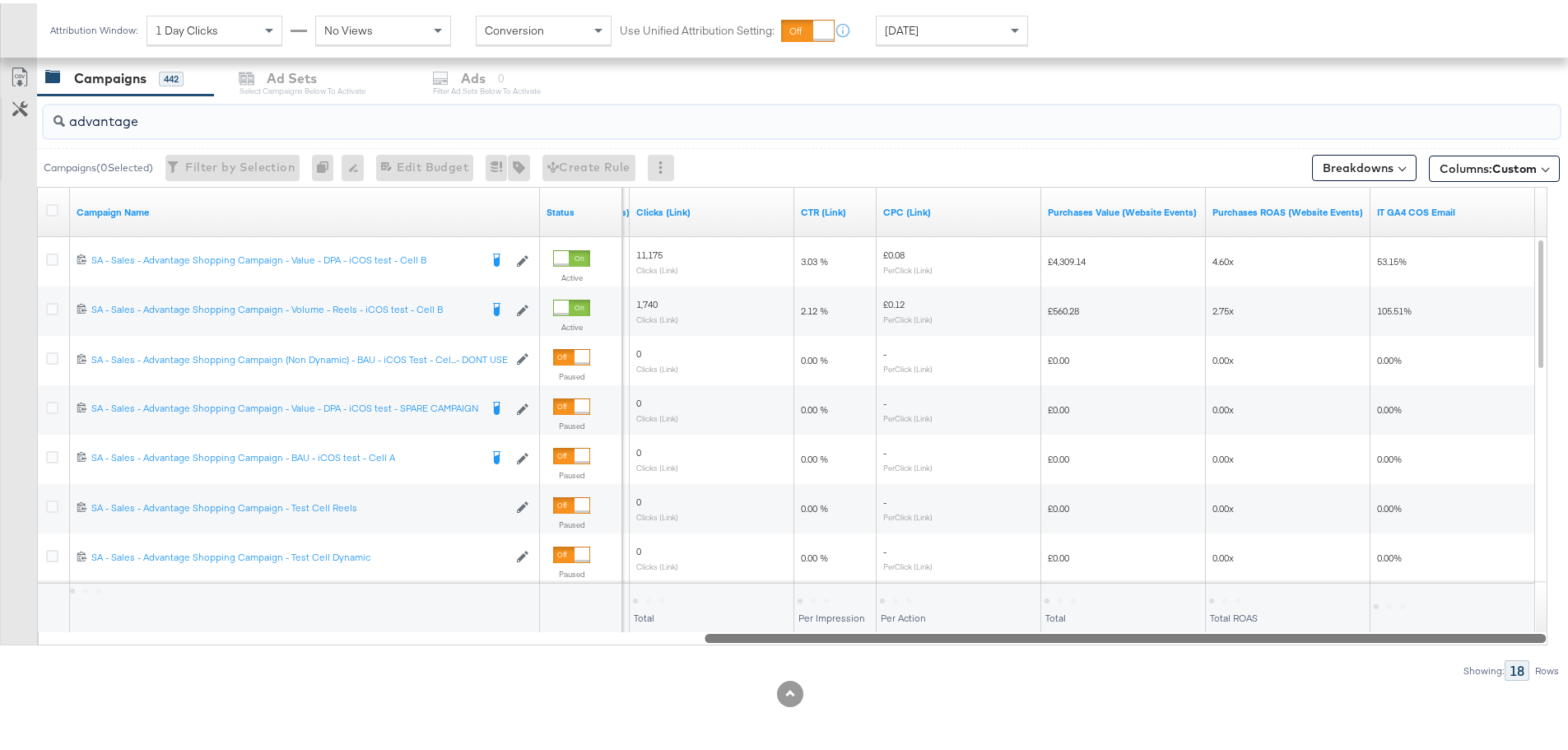
drag, startPoint x: 604, startPoint y: 630, endPoint x: 1580, endPoint y: 660, distance: 976.5
drag, startPoint x: 1189, startPoint y: 631, endPoint x: 1491, endPoint y: 600, distance: 303.6
click at [1491, 619] on div "Campaign Name Status Cost Per Purchase (Website Events) Clicks (Link) CTR (Link…" at bounding box center [792, 414] width 1511 height 459
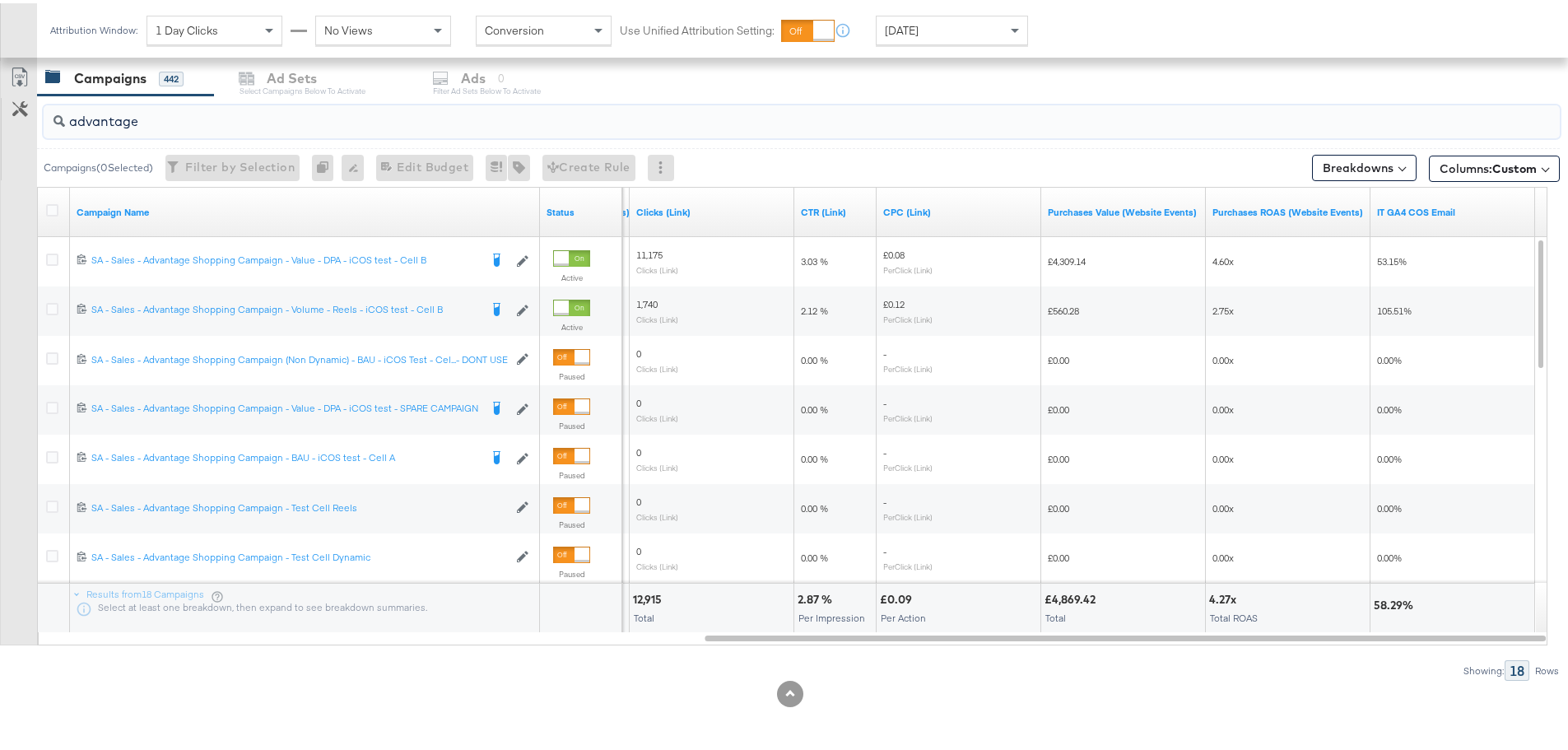
type input "advantage"
click at [969, 30] on div "[DATE]" at bounding box center [952, 27] width 151 height 28
click at [1050, 31] on icon at bounding box center [1050, 28] width 12 height 12
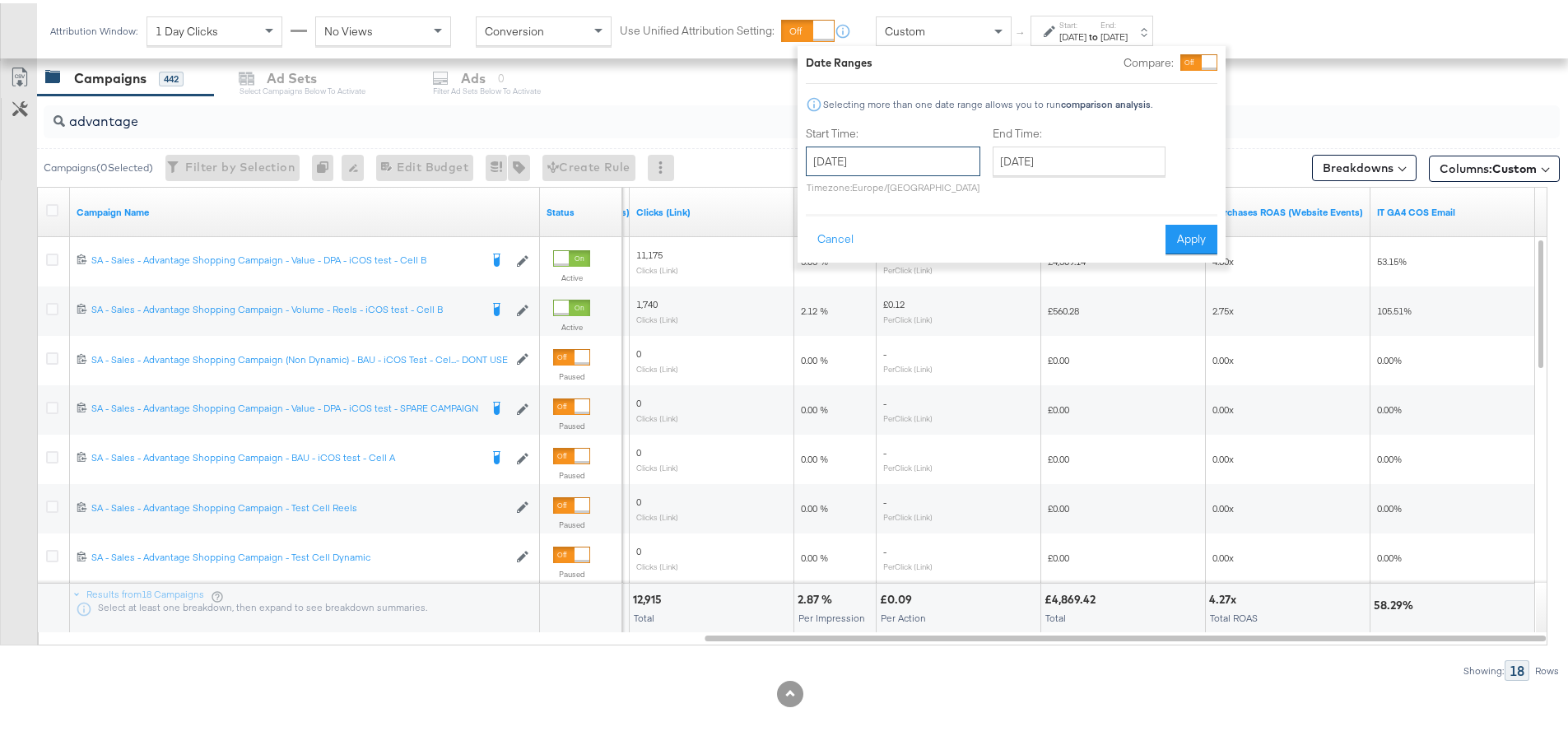
click at [941, 172] on input "[DATE]" at bounding box center [893, 158] width 174 height 30
click at [816, 265] on td "7" at bounding box center [824, 265] width 28 height 23
type input "[DATE]"
click at [1068, 152] on input "[DATE]" at bounding box center [1074, 158] width 173 height 30
click at [1031, 262] on td "8" at bounding box center [1034, 265] width 28 height 23
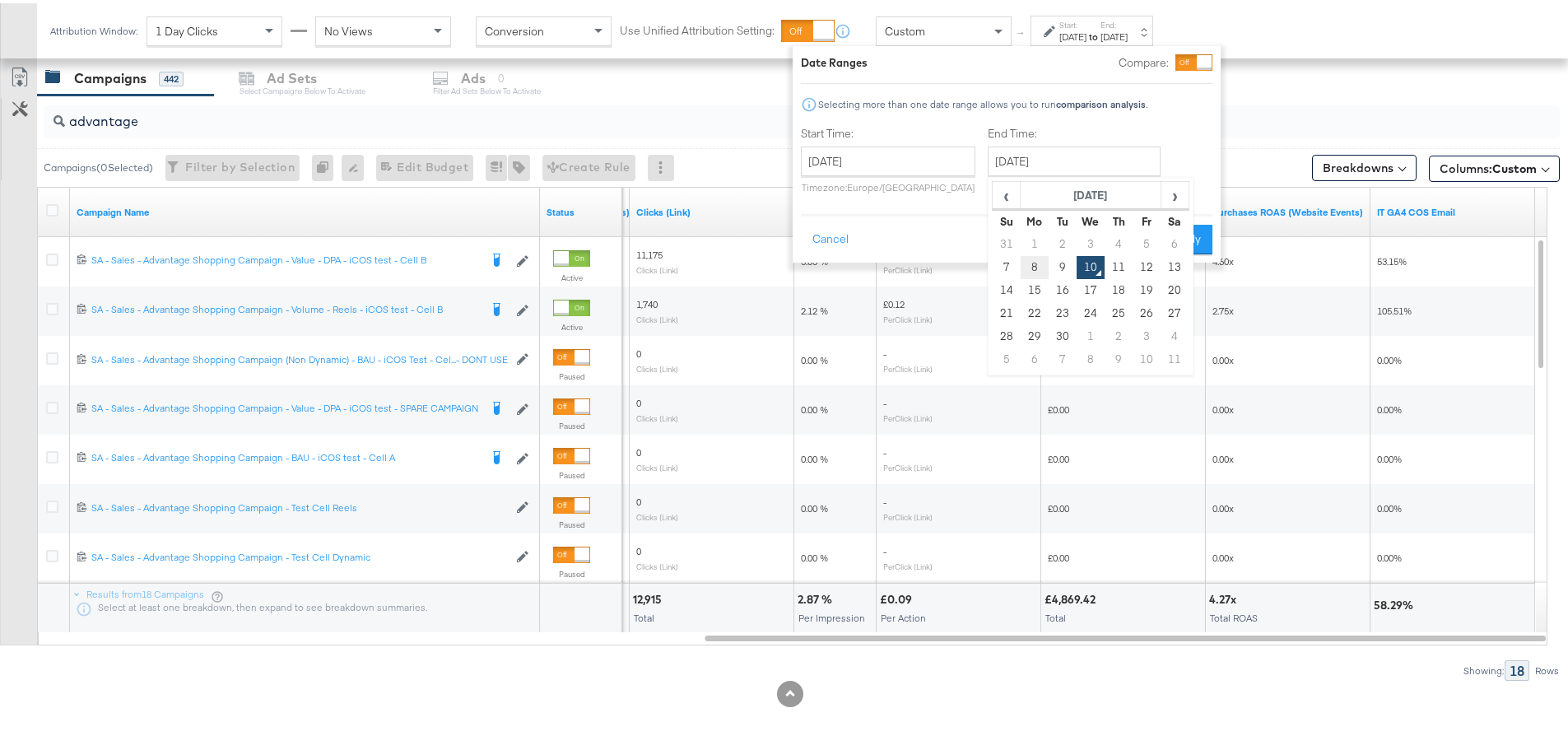
type input "[DATE]"
click at [1179, 225] on button "Apply" at bounding box center [1182, 236] width 52 height 30
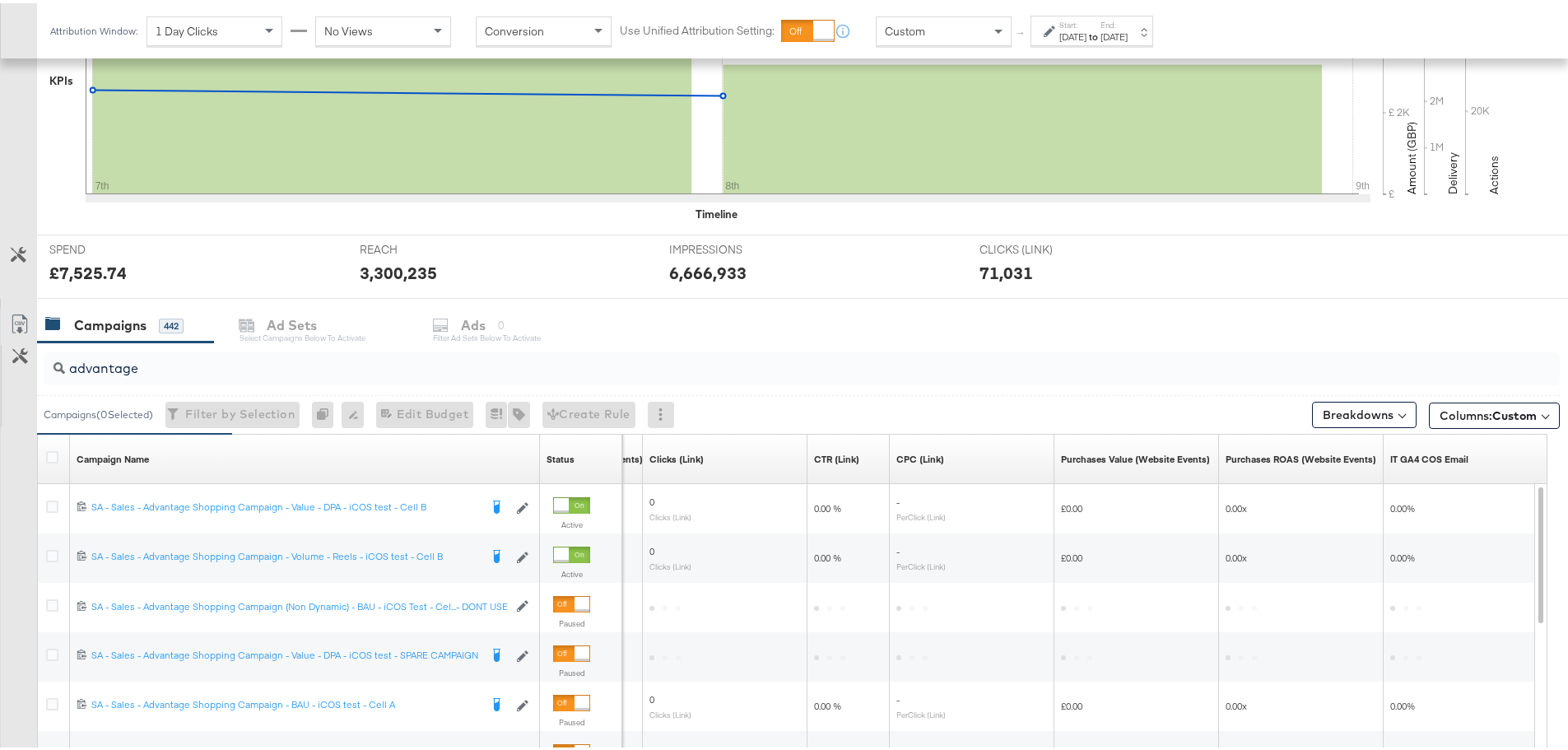
scroll to position [698, 0]
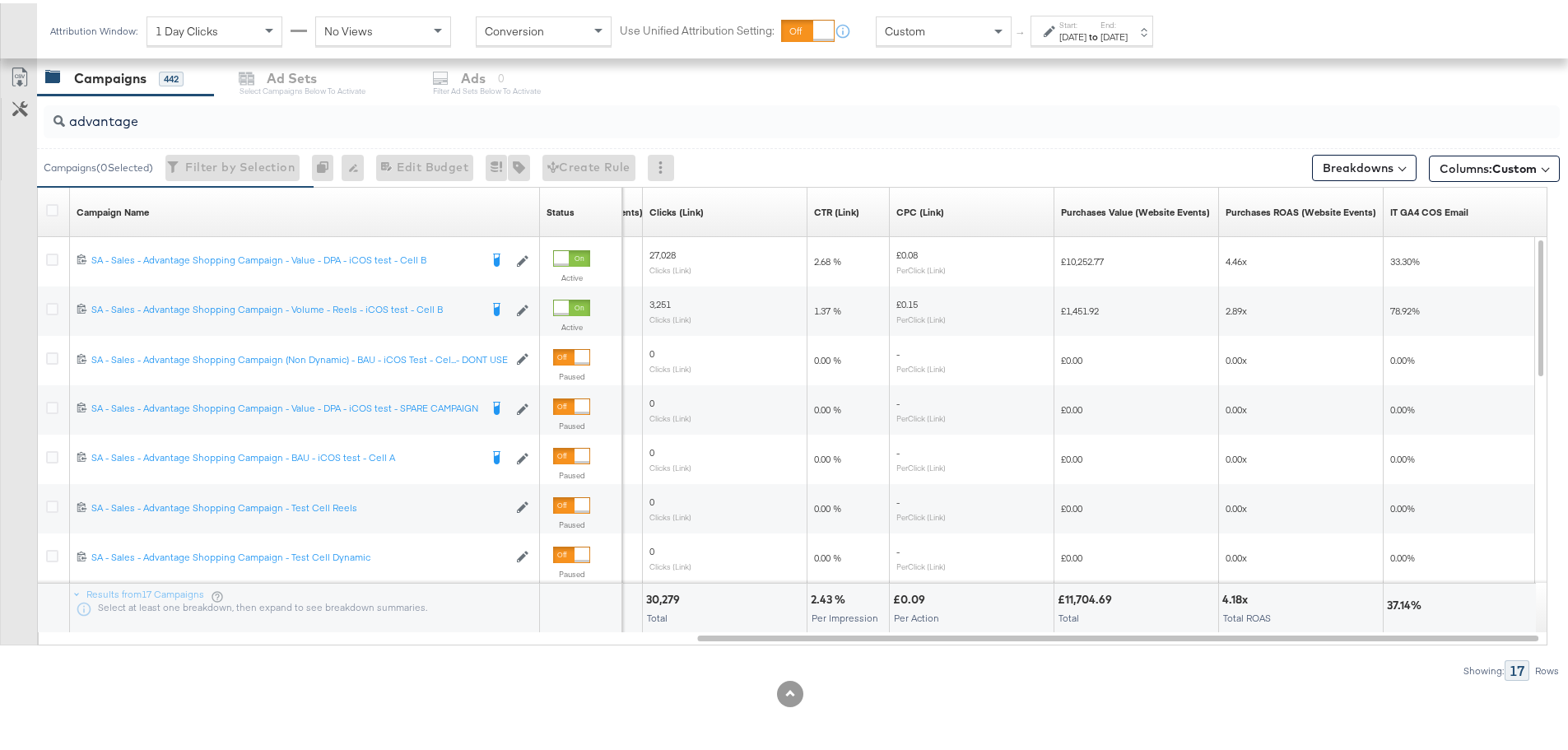
click at [1087, 34] on div "[DATE]" at bounding box center [1073, 34] width 27 height 14
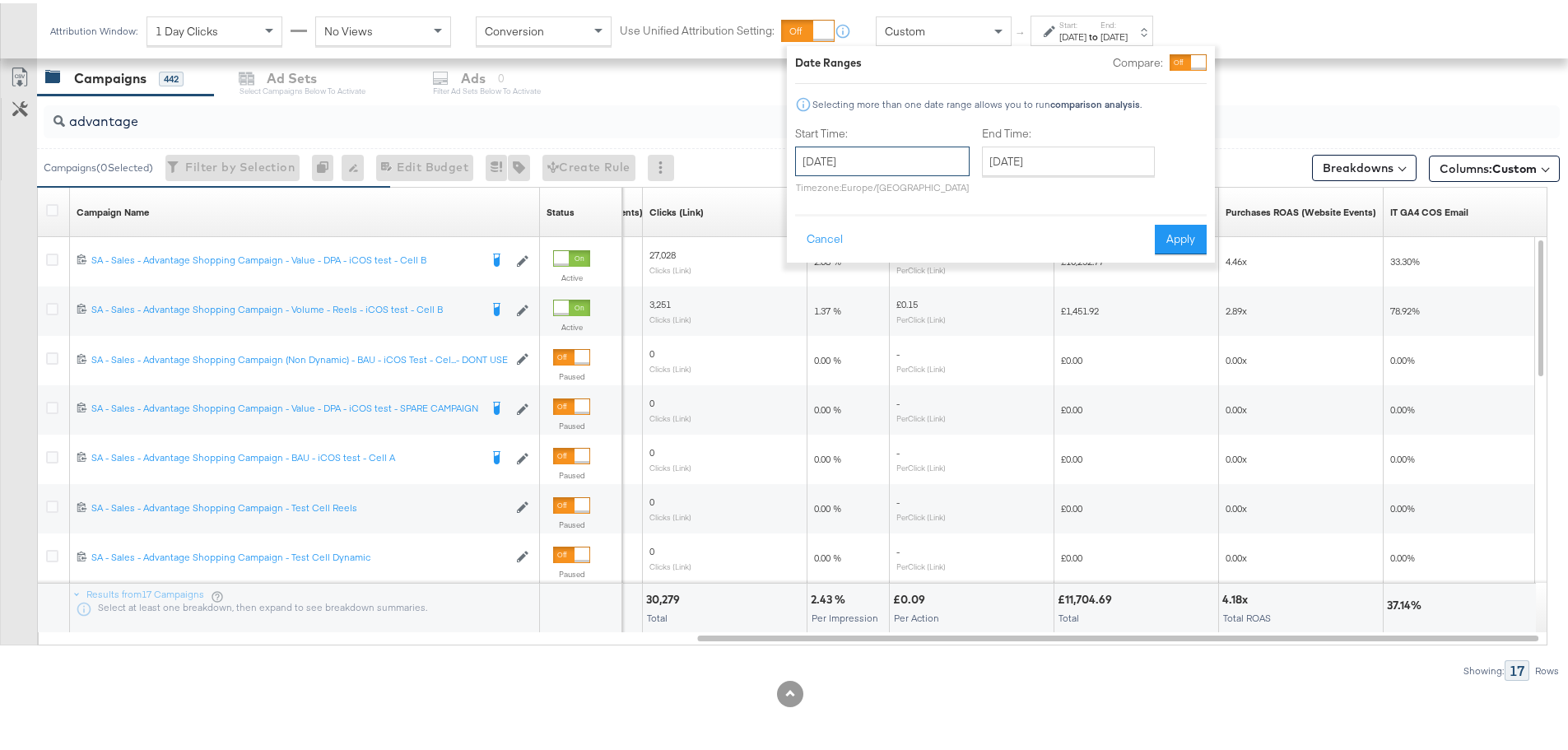
click at [888, 162] on input "[DATE]" at bounding box center [882, 158] width 174 height 30
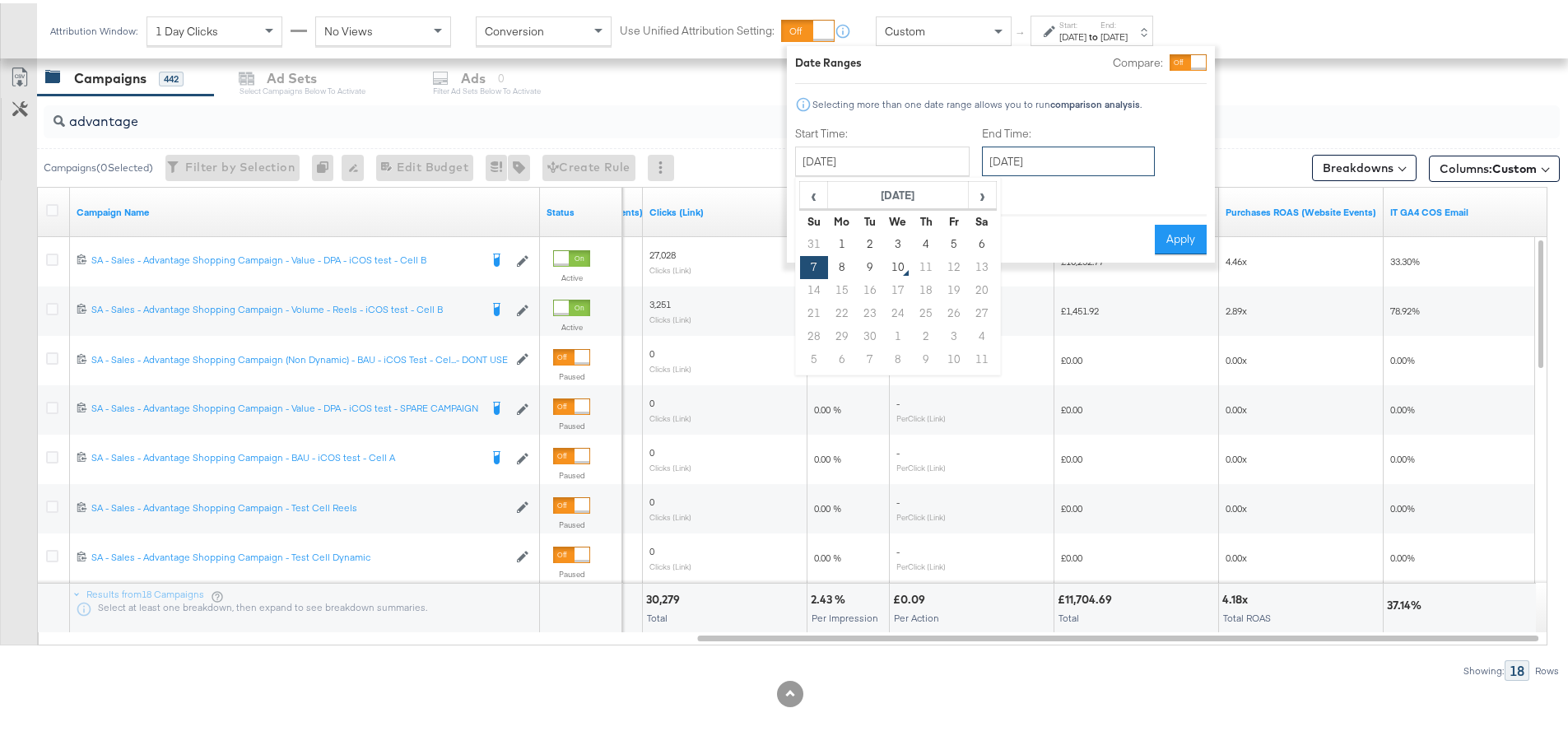
click at [1077, 145] on input "[DATE]" at bounding box center [1068, 158] width 173 height 30
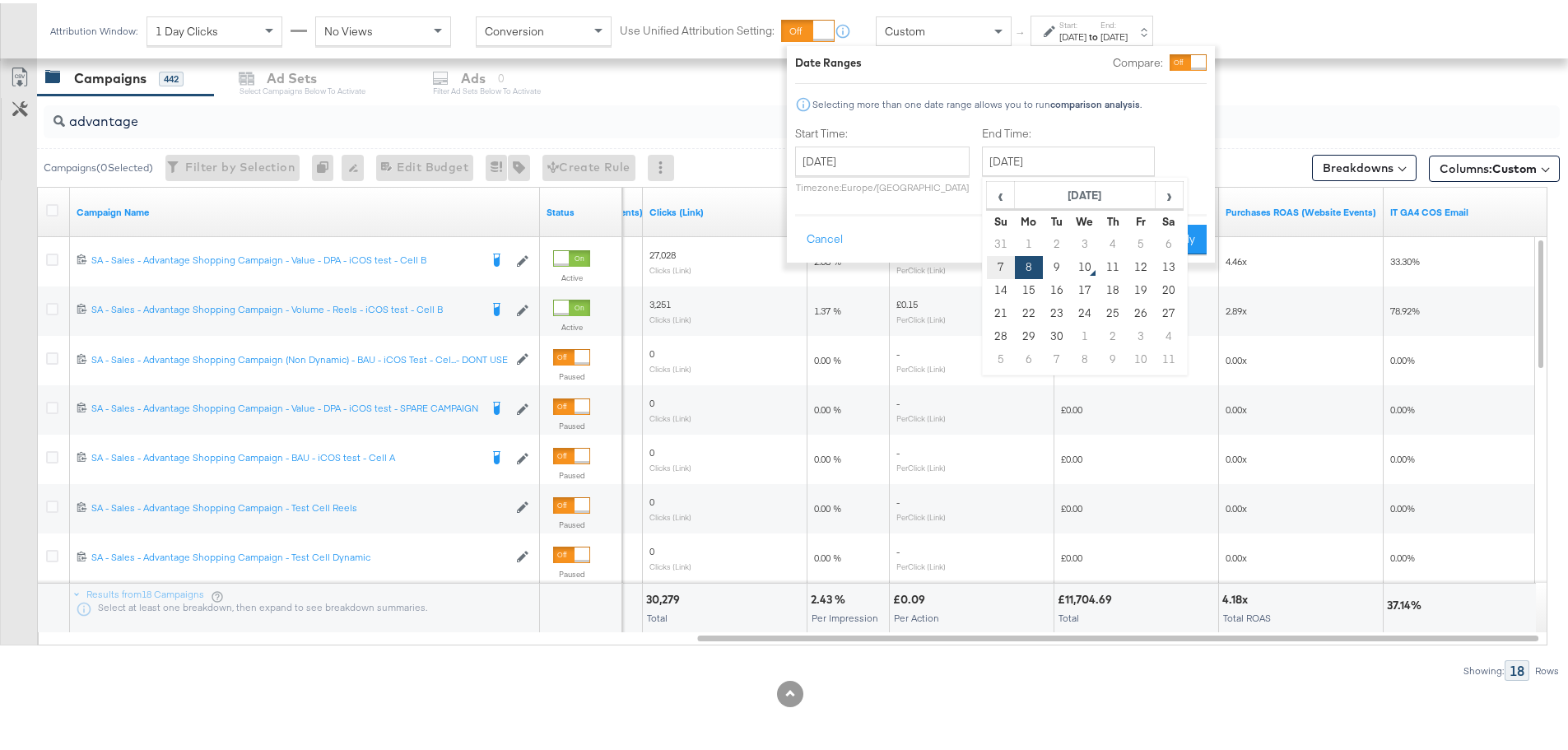
click at [1001, 265] on td "7" at bounding box center [1000, 265] width 28 height 23
type input "[DATE]"
click at [1192, 245] on button "Apply" at bounding box center [1182, 236] width 52 height 30
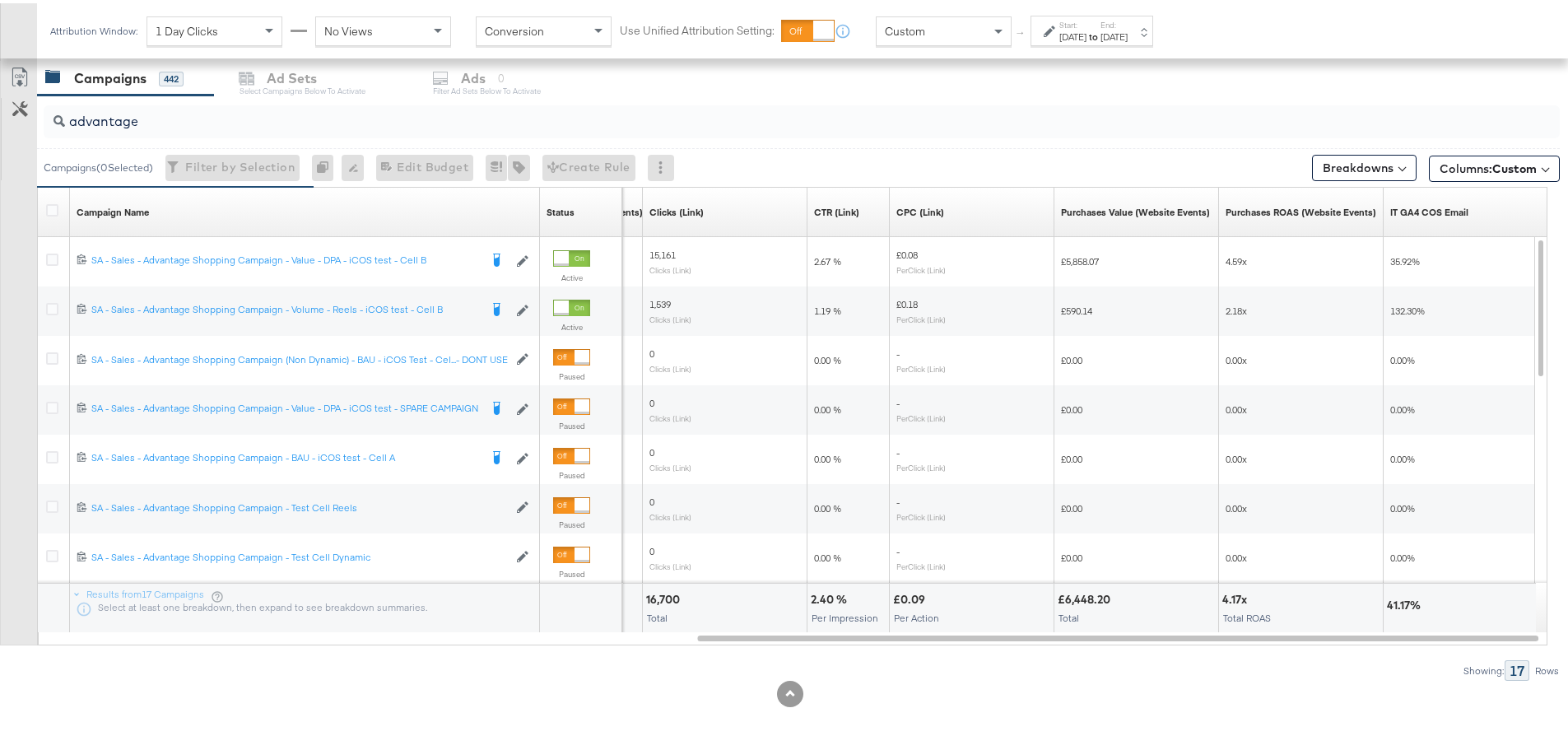
click at [1074, 22] on label "Start:" at bounding box center [1073, 21] width 27 height 11
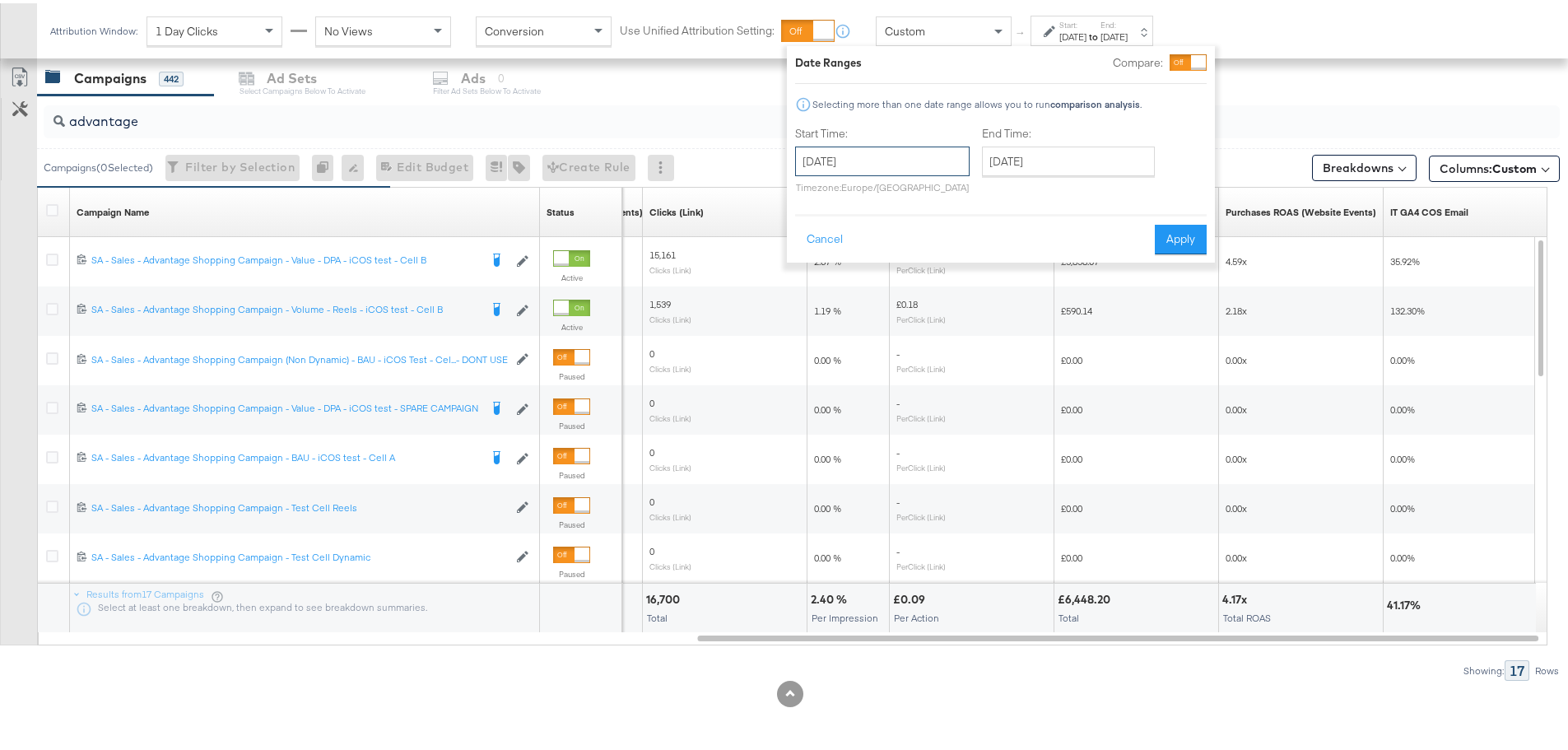
click at [883, 165] on input "[DATE]" at bounding box center [882, 158] width 174 height 30
click at [846, 263] on td "8" at bounding box center [842, 265] width 28 height 23
type input "[DATE]"
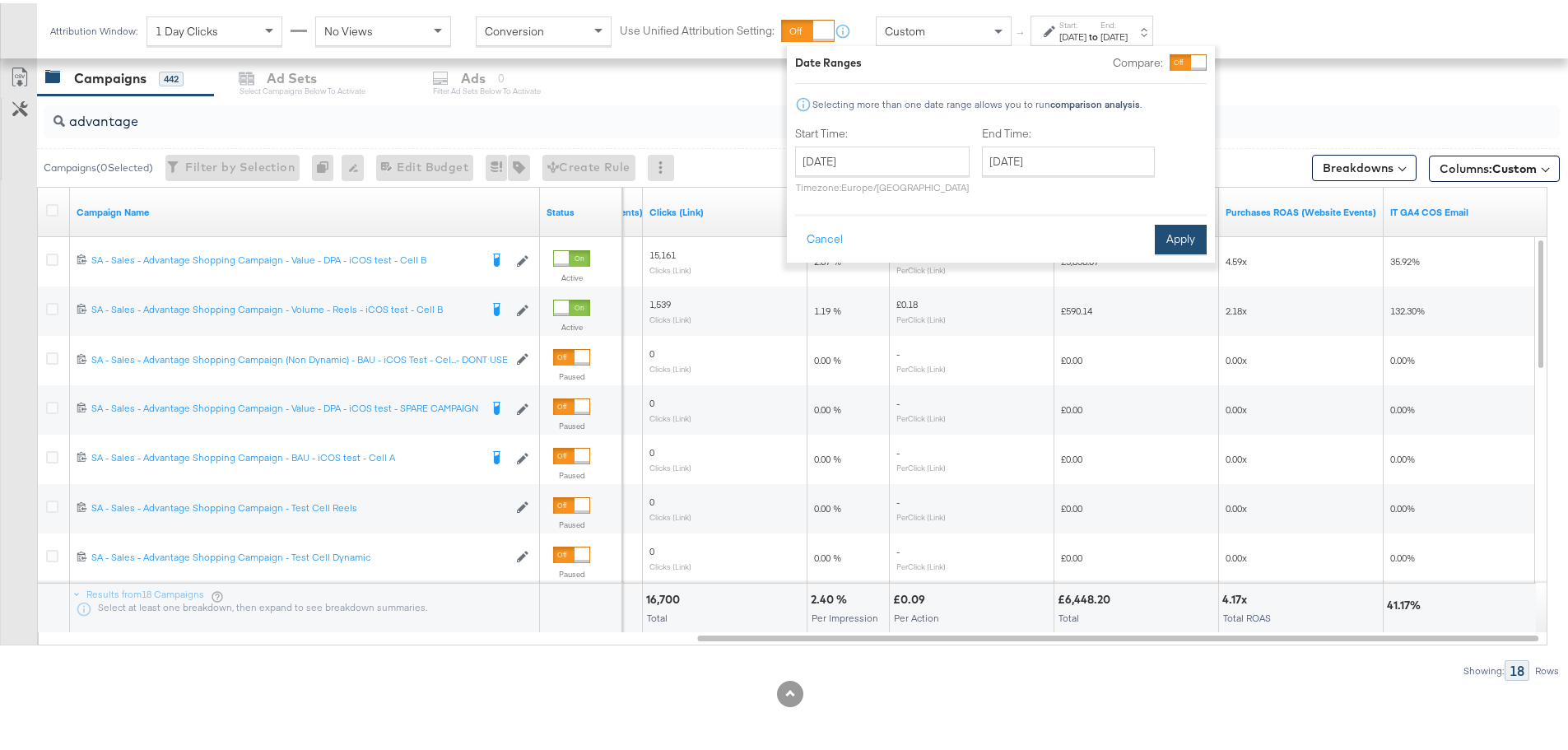
click at [1165, 242] on button "Apply" at bounding box center [1182, 236] width 52 height 30
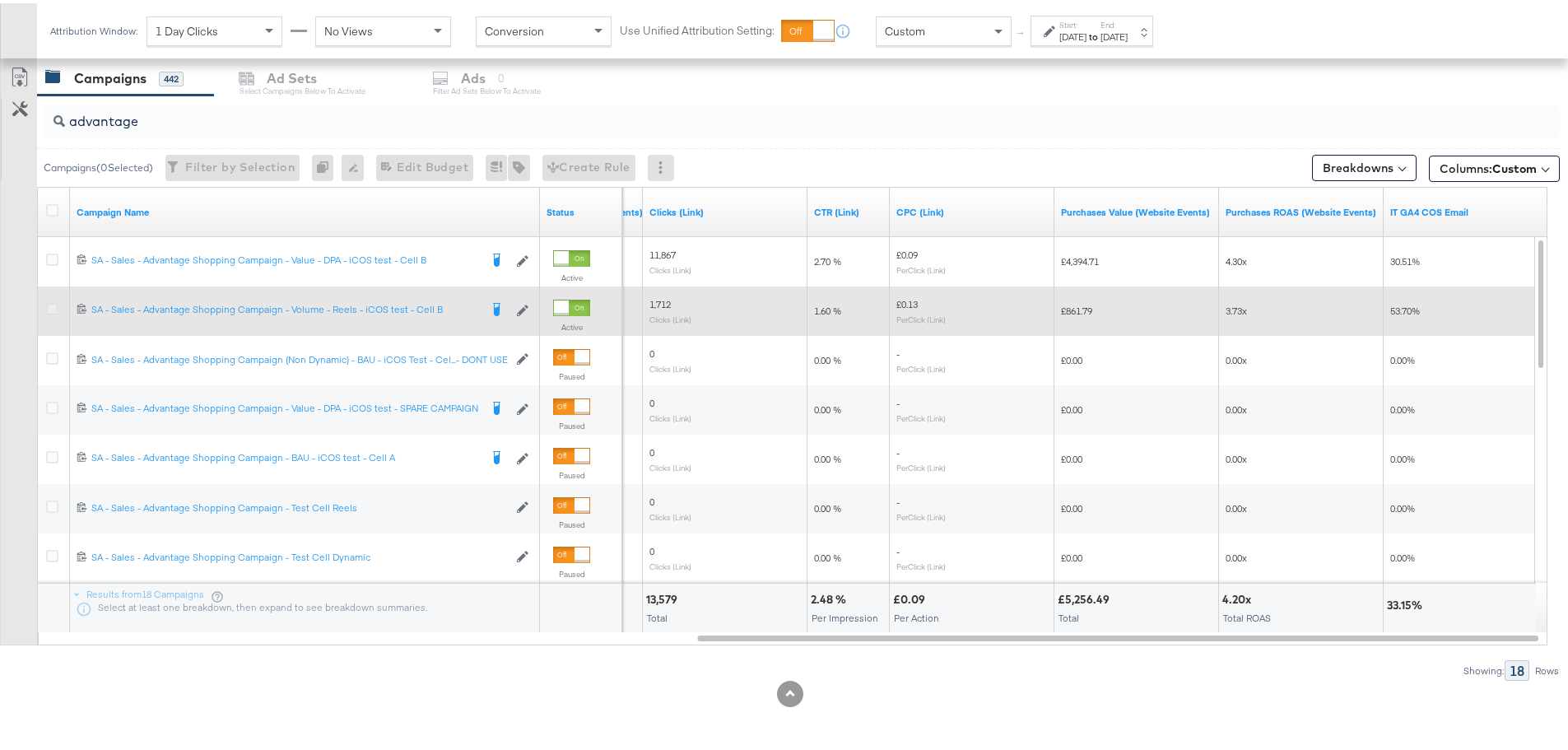
click at [52, 304] on icon at bounding box center [52, 305] width 13 height 13
click at [0, 0] on input "checkbox" at bounding box center [0, 0] width 0 height 0
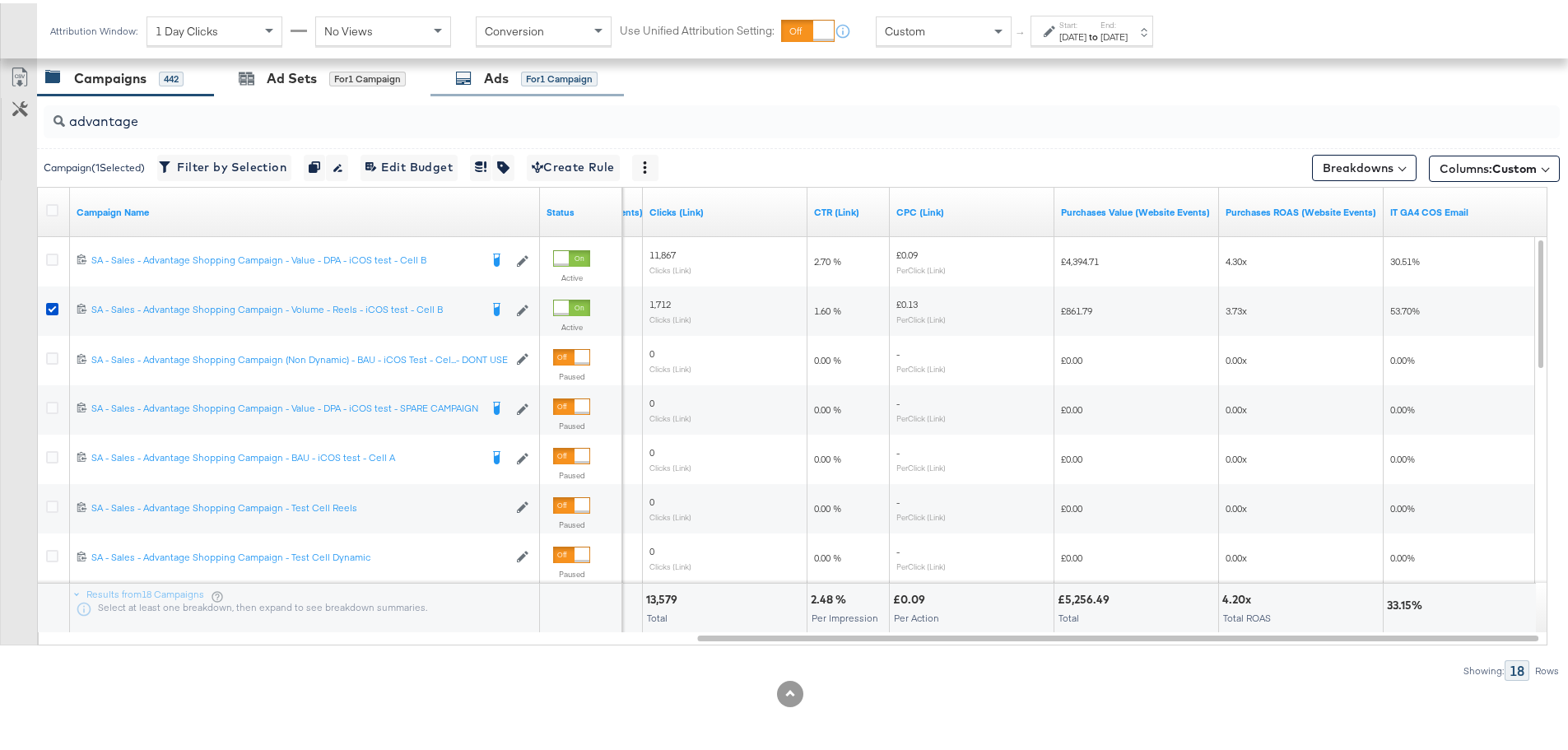
click at [489, 76] on div "Ads" at bounding box center [497, 76] width 25 height 19
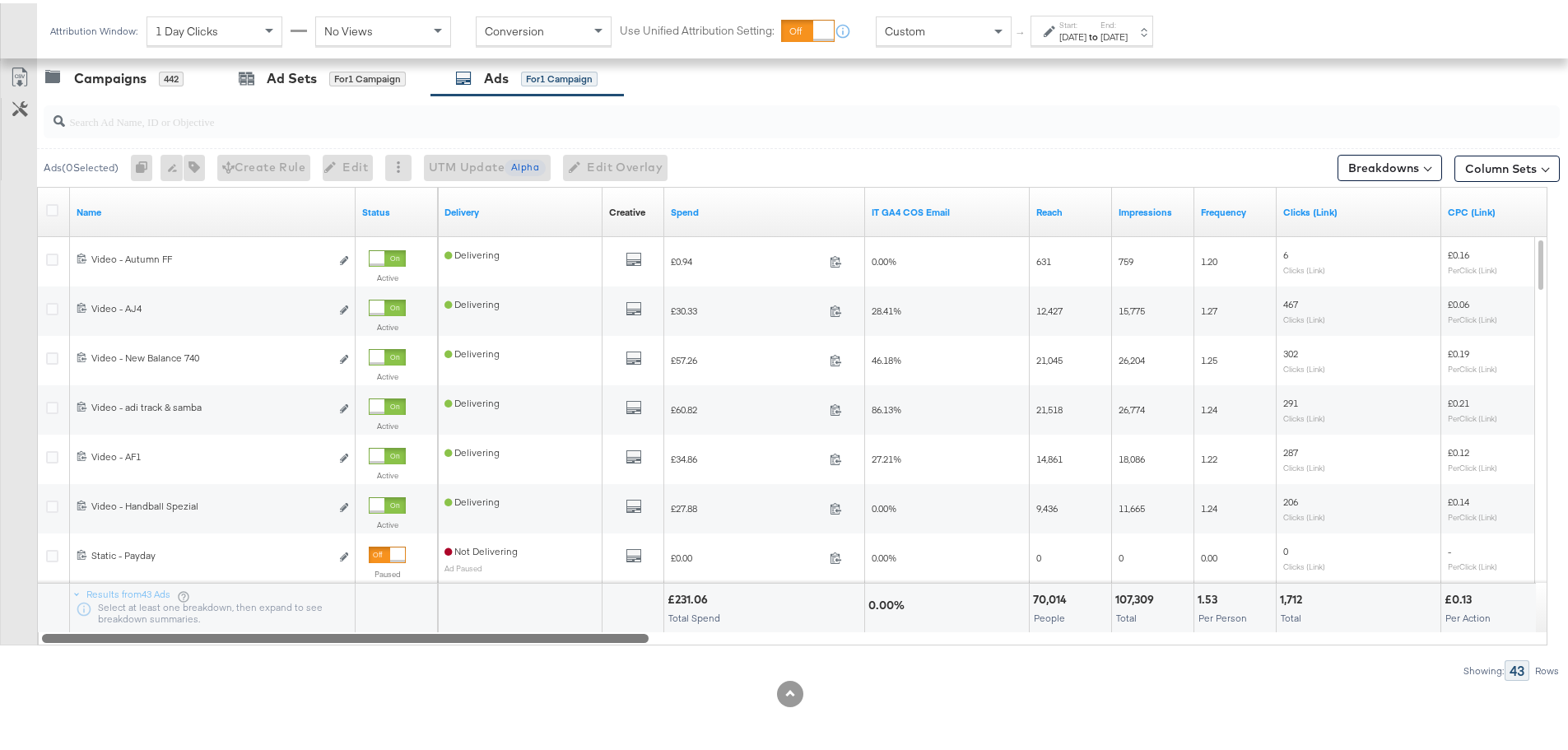
drag, startPoint x: 632, startPoint y: 632, endPoint x: 615, endPoint y: 632, distance: 17.0
click at [615, 632] on div at bounding box center [345, 635] width 607 height 14
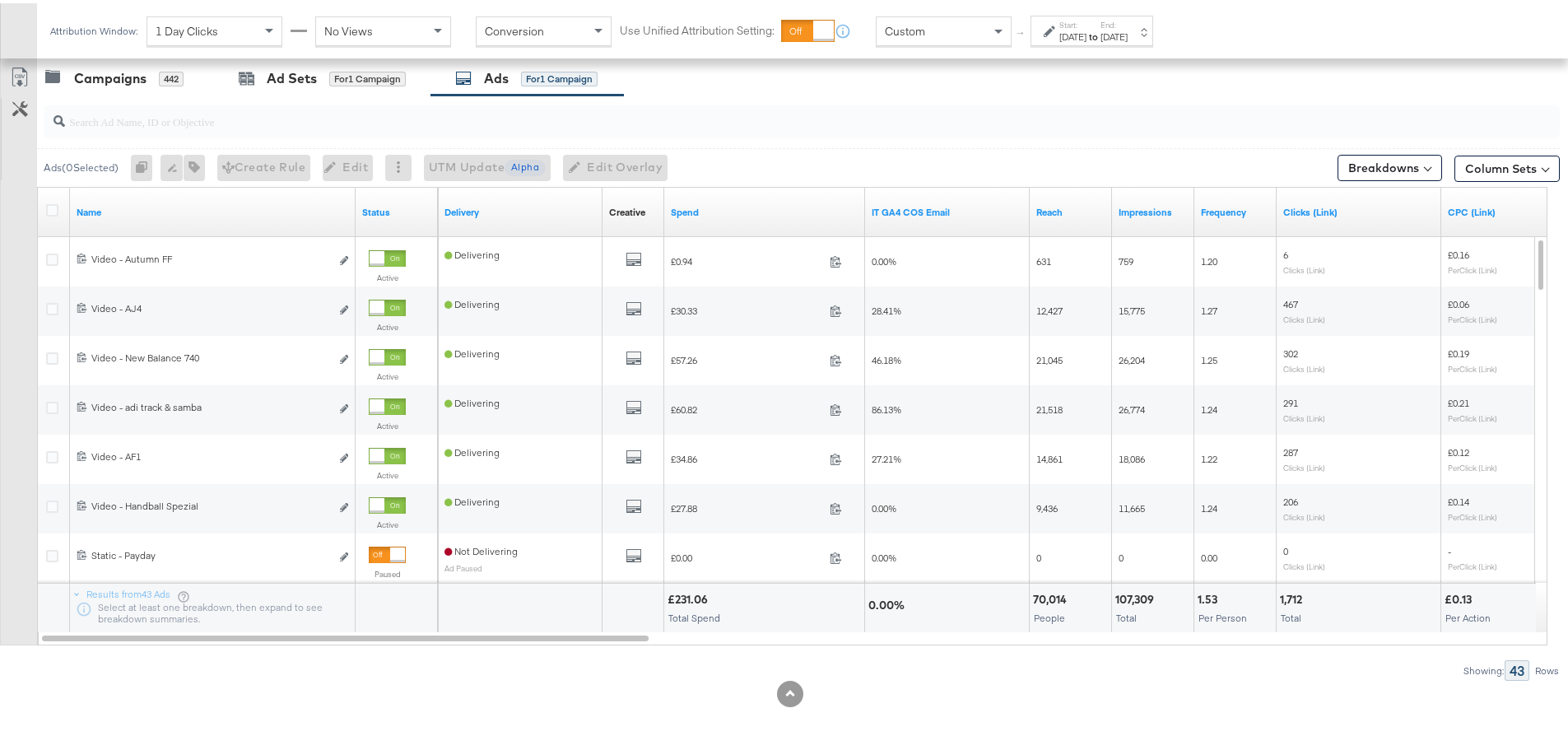
click at [1080, 27] on div "[DATE]" at bounding box center [1073, 34] width 27 height 14
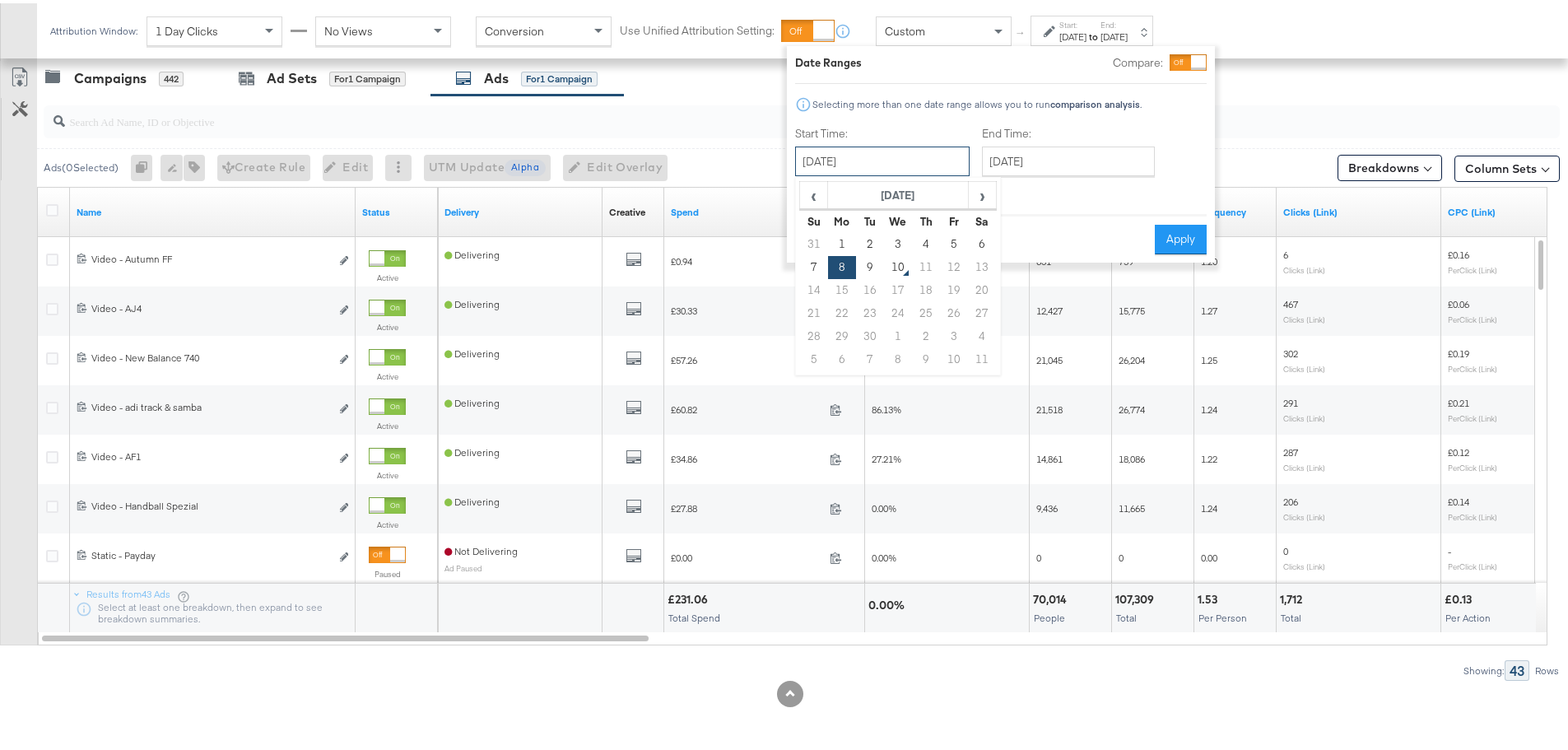
click at [899, 145] on input "[DATE]" at bounding box center [882, 158] width 174 height 30
click at [819, 261] on td "7" at bounding box center [814, 265] width 28 height 23
type input "[DATE]"
click at [1095, 166] on input "[DATE]" at bounding box center [1068, 158] width 173 height 30
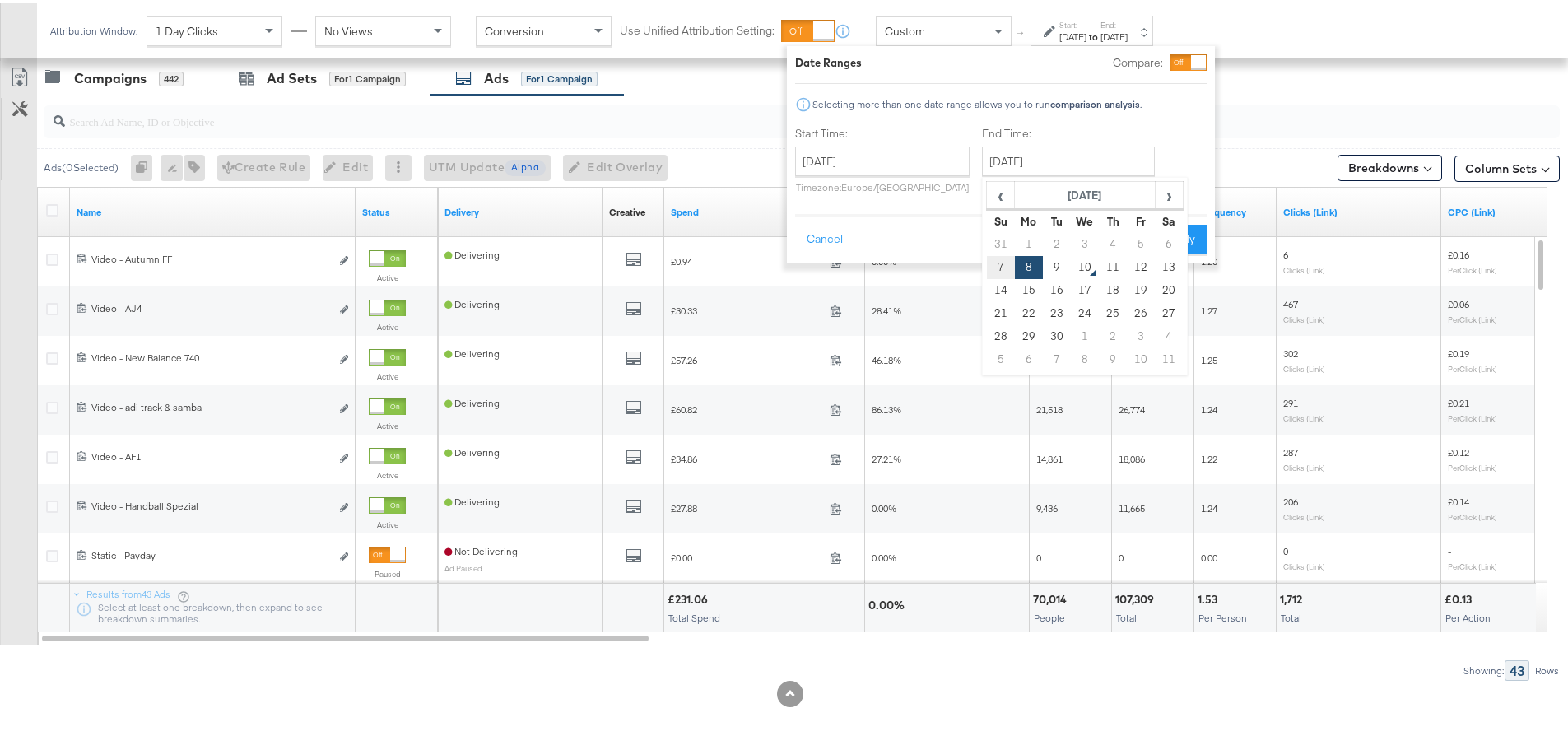
click at [1000, 266] on td "7" at bounding box center [1000, 265] width 28 height 23
type input "[DATE]"
click at [1175, 239] on button "Apply" at bounding box center [1182, 236] width 52 height 30
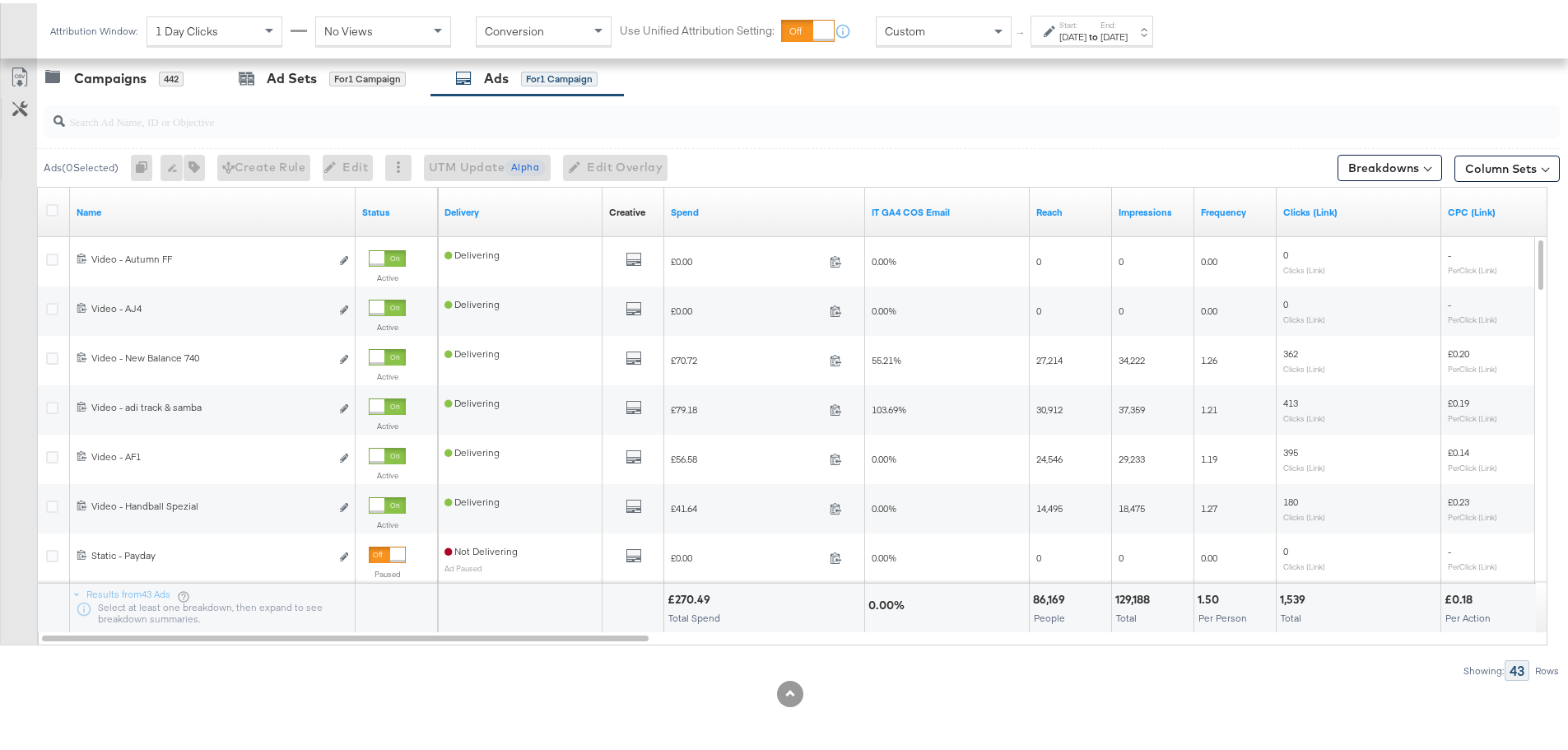
click at [1101, 30] on strong "to" at bounding box center [1093, 33] width 14 height 13
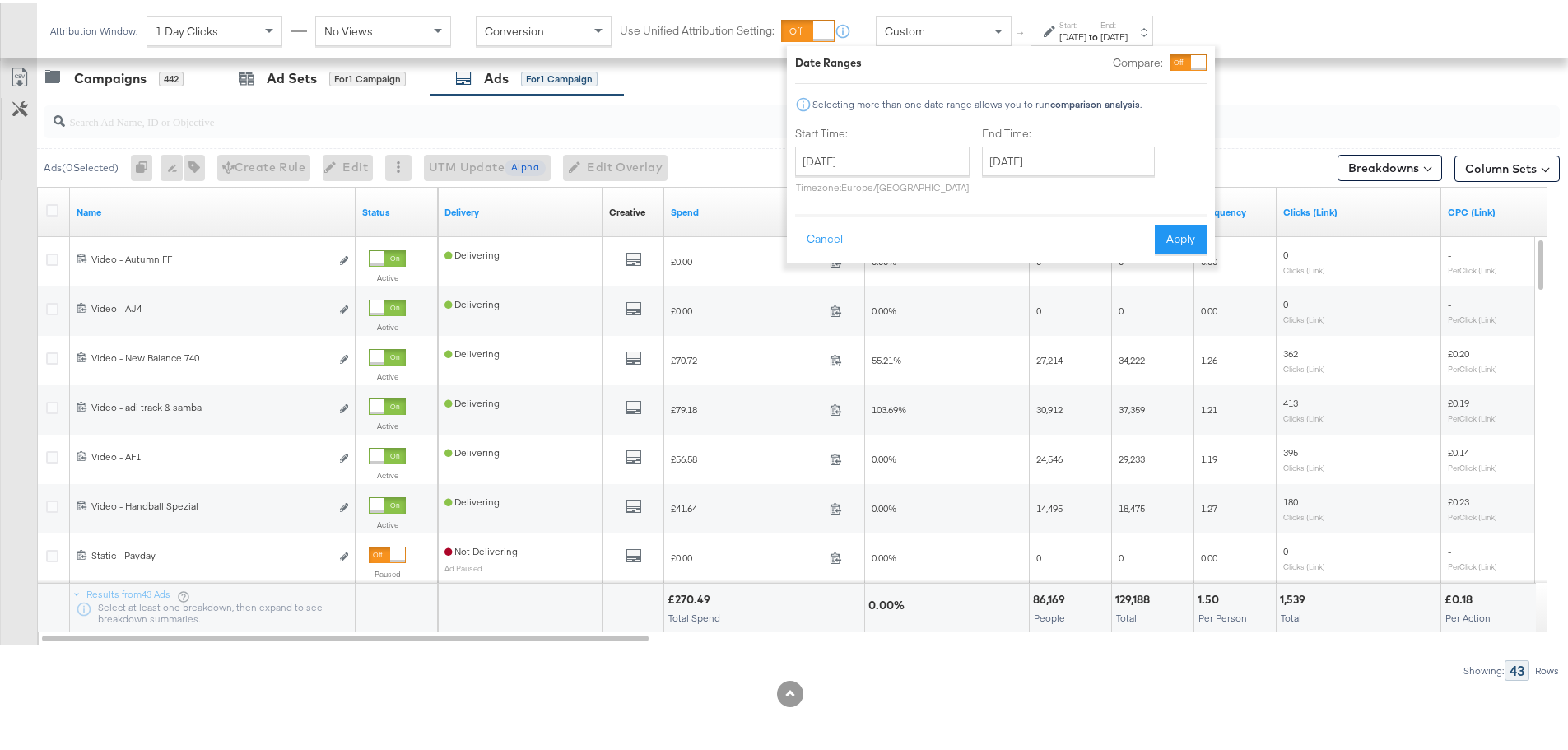
click at [1101, 30] on strong "to" at bounding box center [1093, 33] width 14 height 13
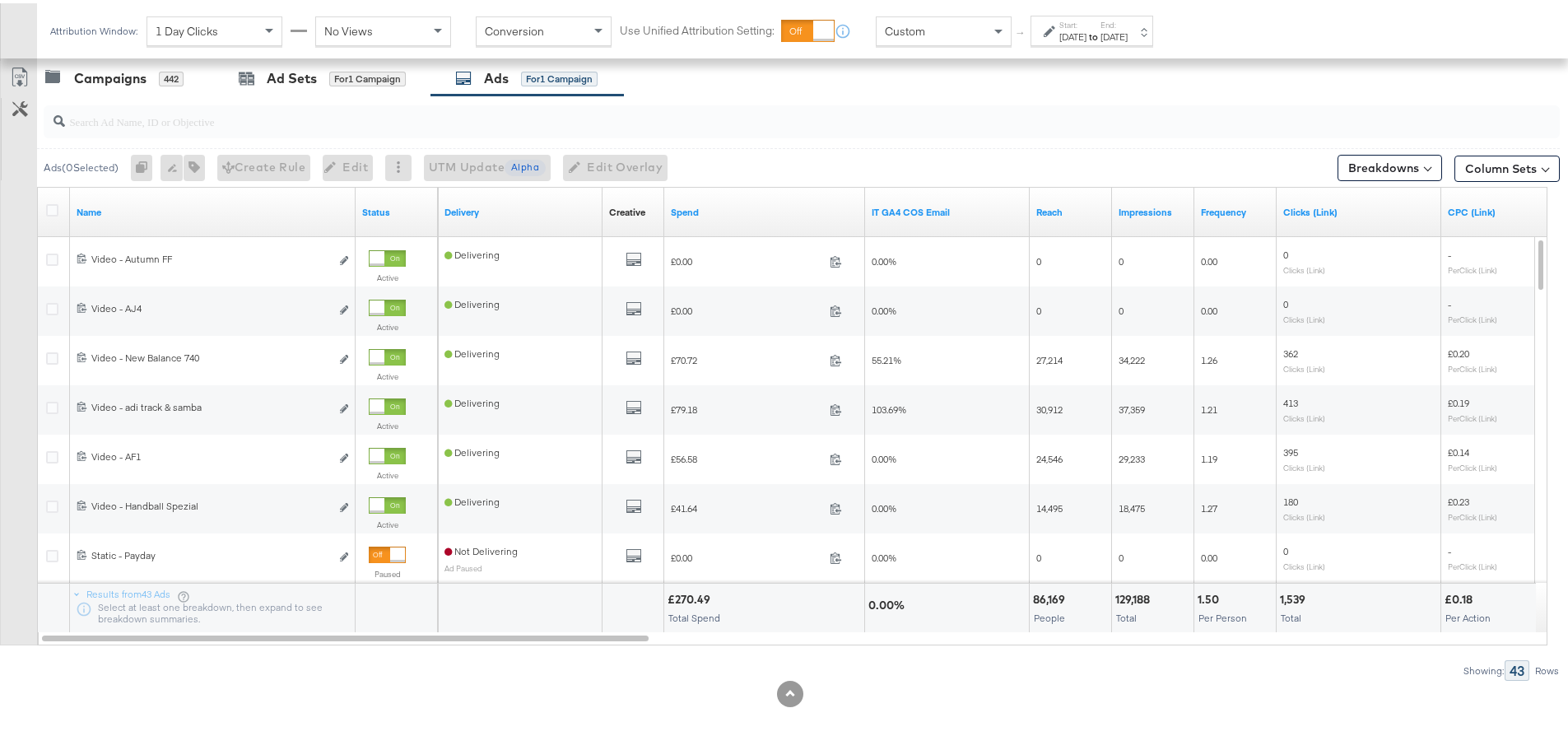
click at [1101, 30] on strong "to" at bounding box center [1093, 33] width 14 height 13
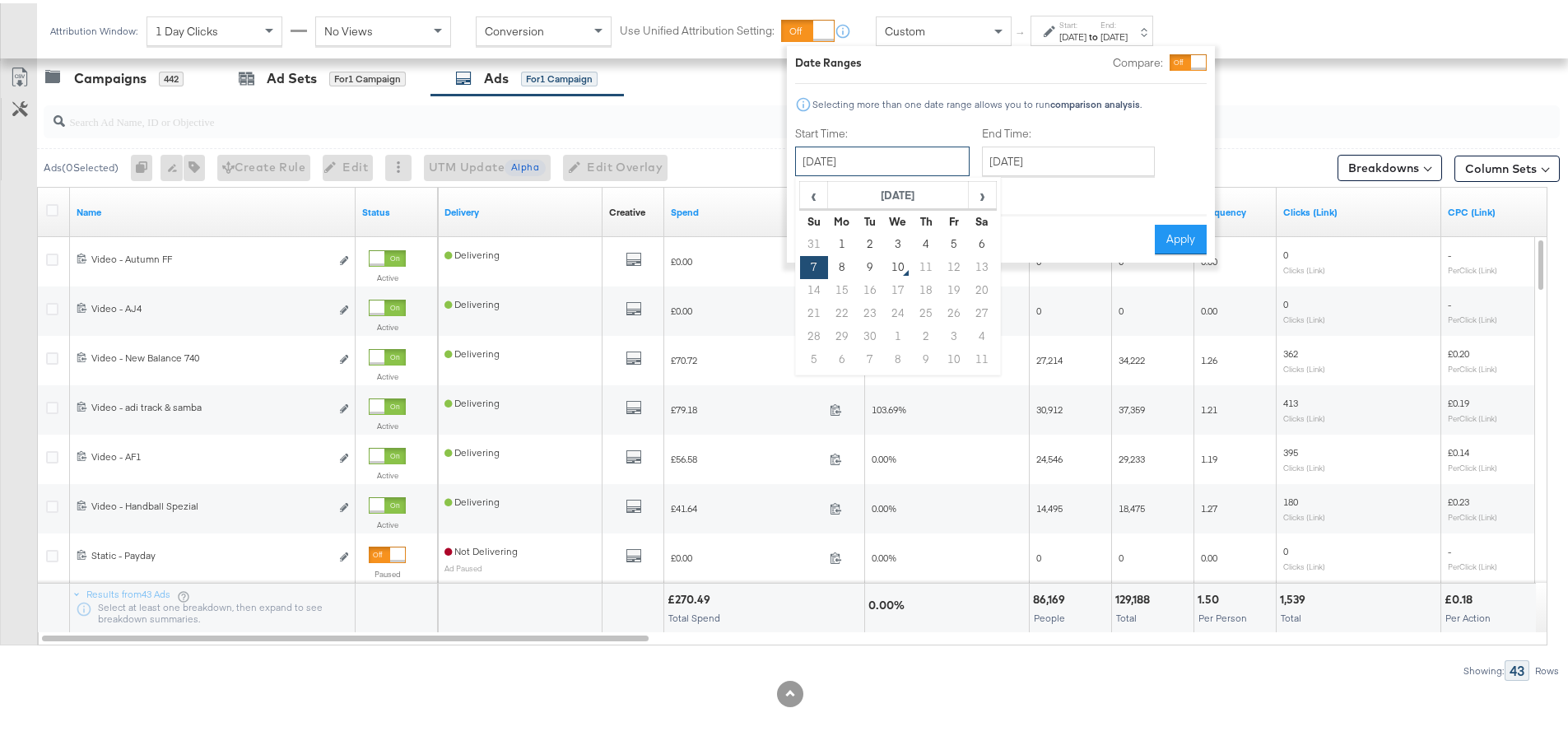
click at [886, 152] on input "[DATE]" at bounding box center [882, 158] width 174 height 30
click at [840, 265] on td "8" at bounding box center [842, 265] width 28 height 23
type input "[DATE]"
click at [1180, 245] on button "Apply" at bounding box center [1182, 236] width 52 height 30
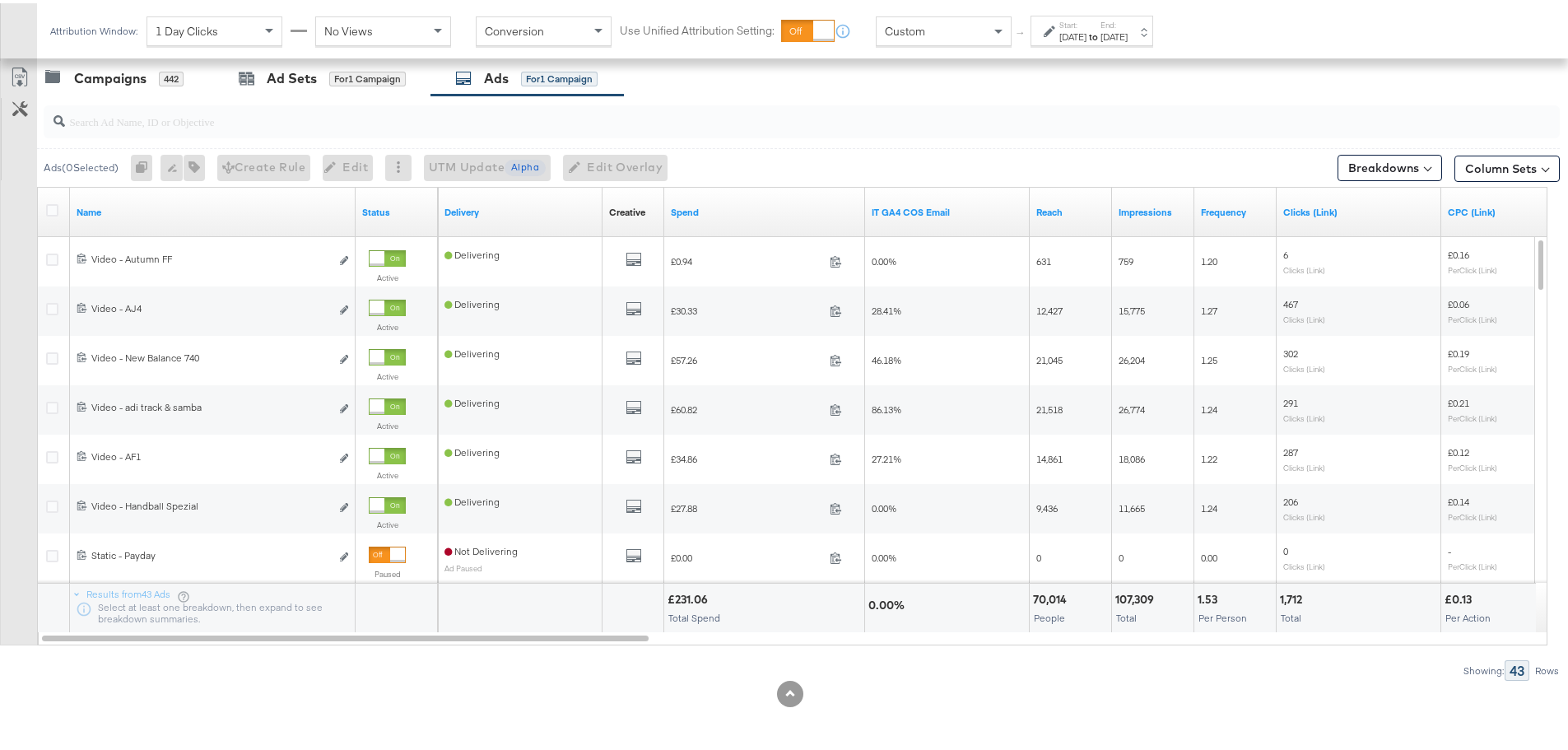
click at [1087, 31] on div "[DATE]" at bounding box center [1073, 34] width 27 height 14
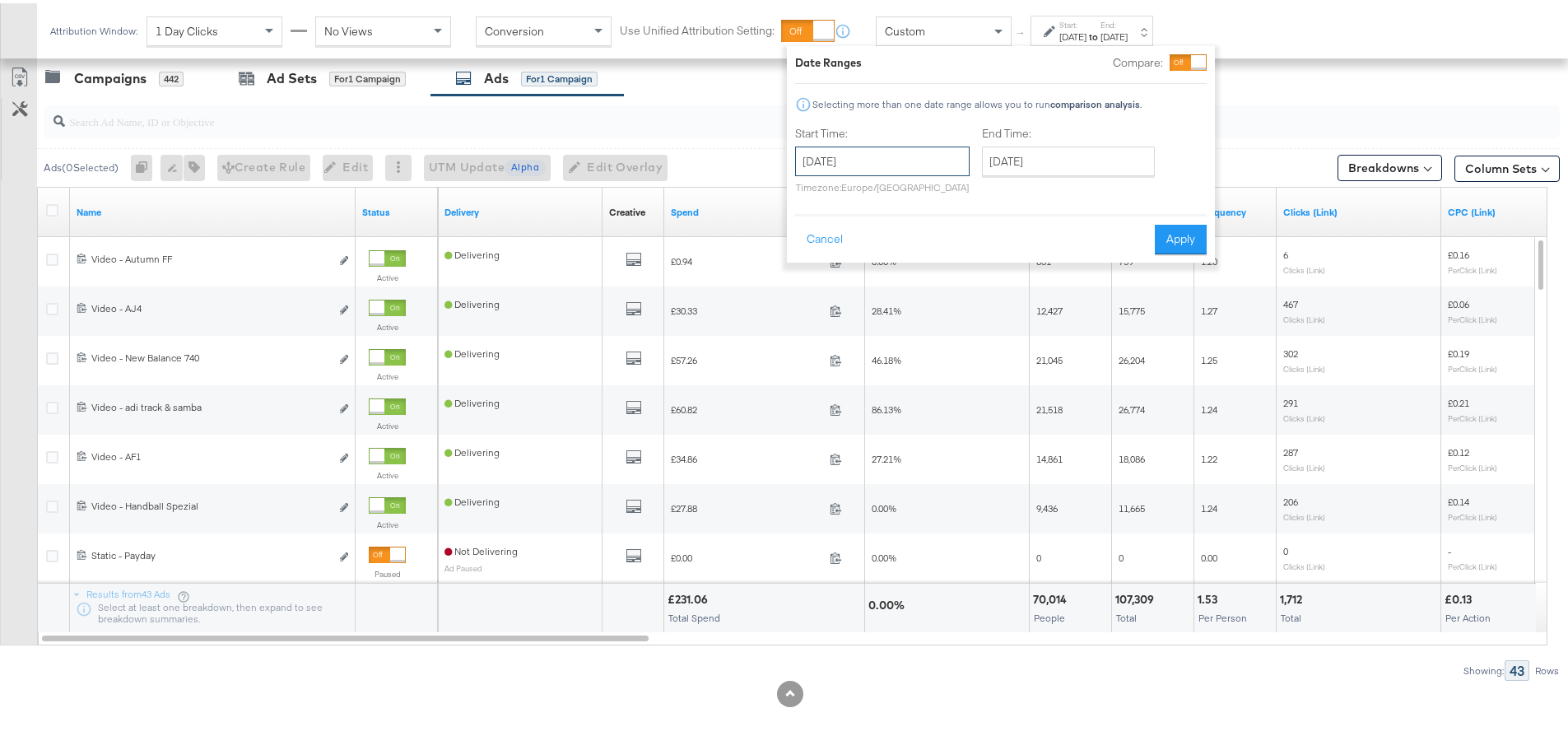
click at [882, 152] on input "[DATE]" at bounding box center [882, 158] width 174 height 30
click at [1184, 237] on button "Apply" at bounding box center [1182, 236] width 52 height 30
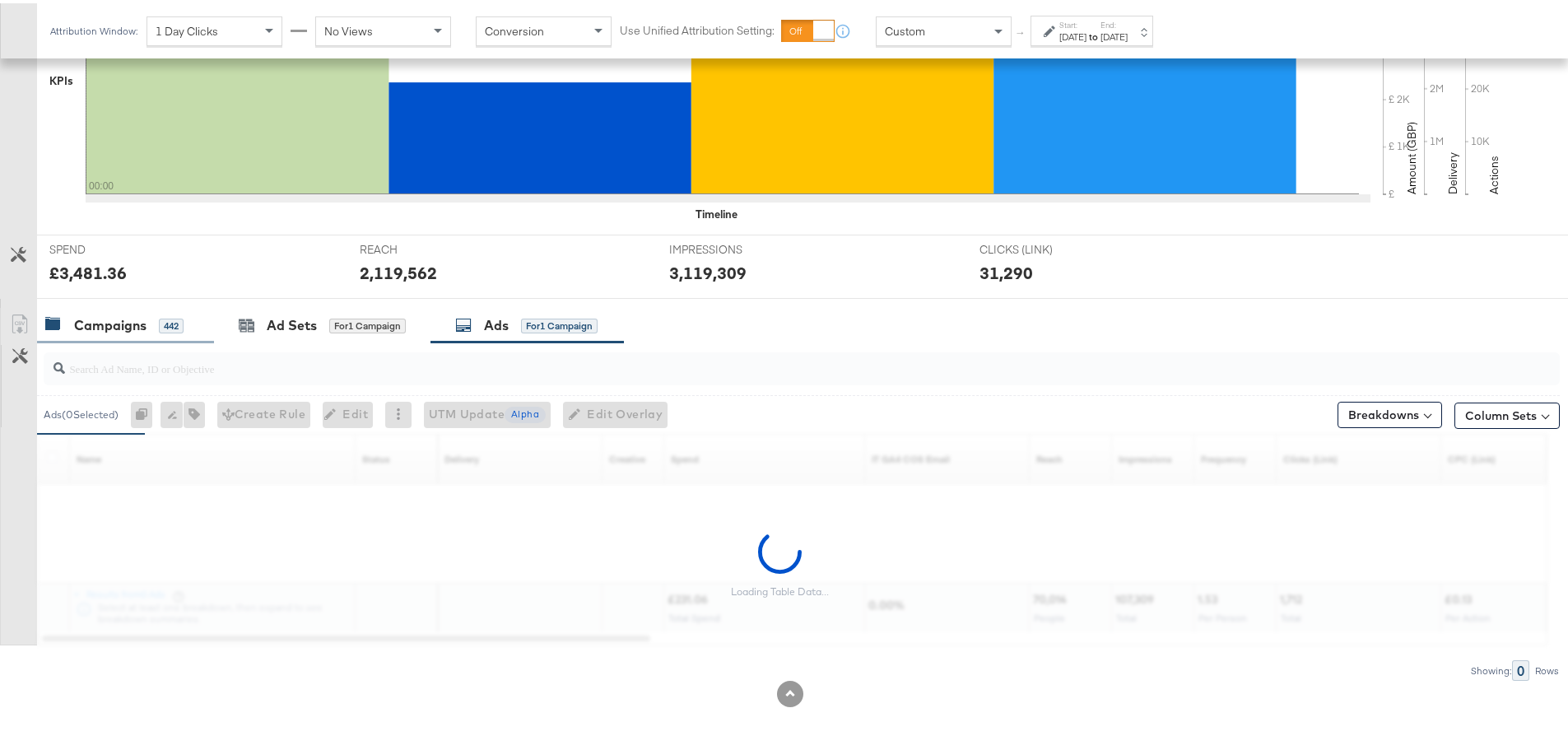
click at [123, 314] on div "Campaigns" at bounding box center [110, 323] width 73 height 19
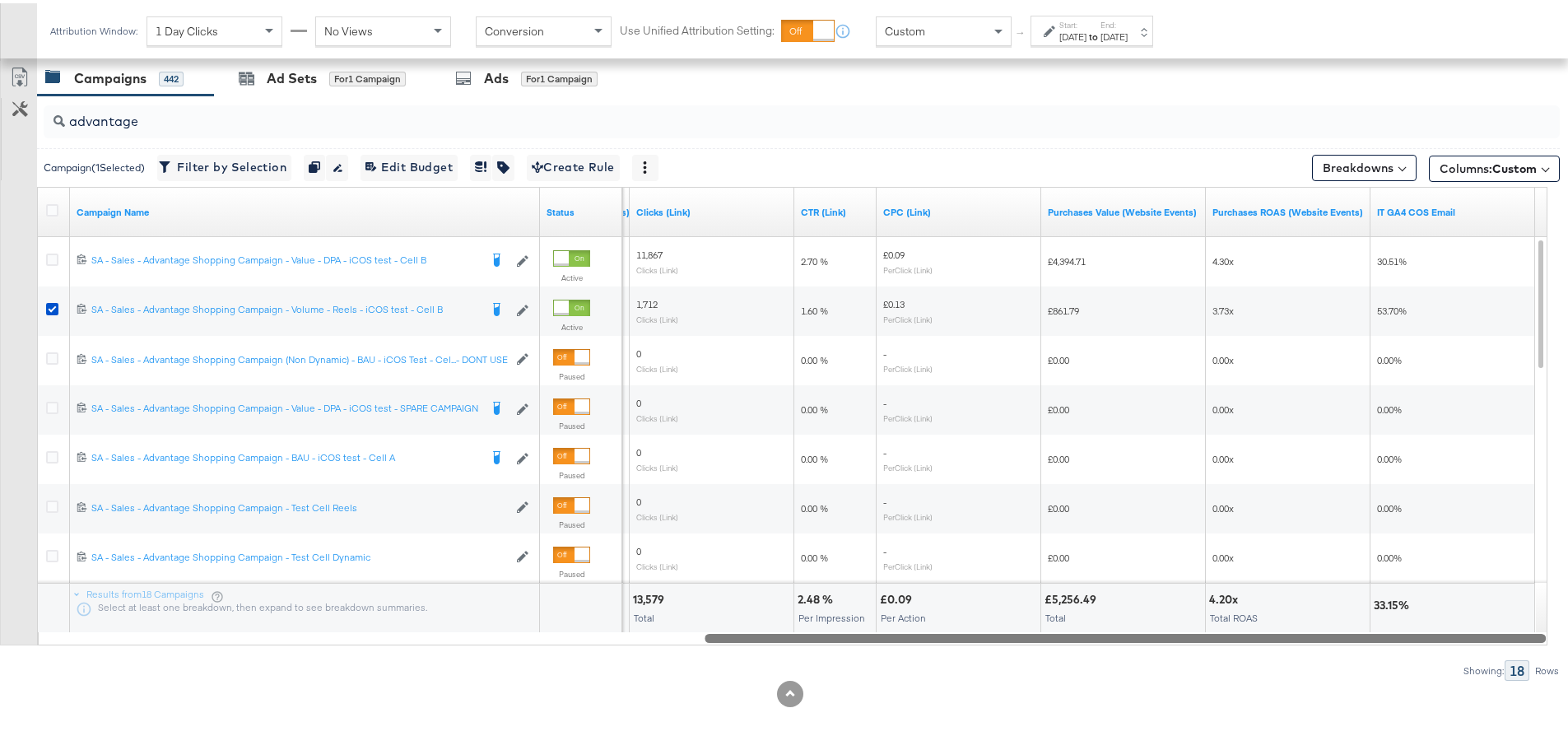
drag, startPoint x: 440, startPoint y: 638, endPoint x: 1465, endPoint y: 653, distance: 1025.1
click at [1465, 653] on div "advantage Campaign ( 1 Selected) Filter by Selection Filter 1 campaign Duplicat…" at bounding box center [780, 385] width 1560 height 585
